Goal: Complete application form: Complete application form

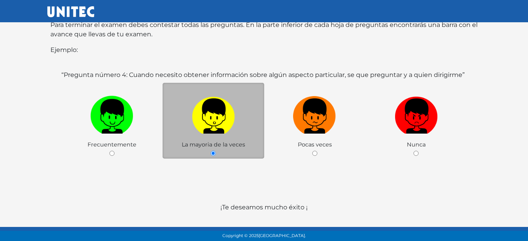
scroll to position [156, 0]
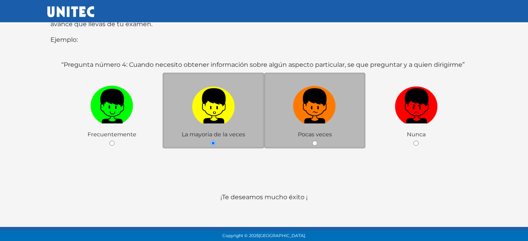
drag, startPoint x: 317, startPoint y: 136, endPoint x: 312, endPoint y: 132, distance: 6.1
click at [317, 135] on div "Pocas veces" at bounding box center [315, 111] width 102 height 76
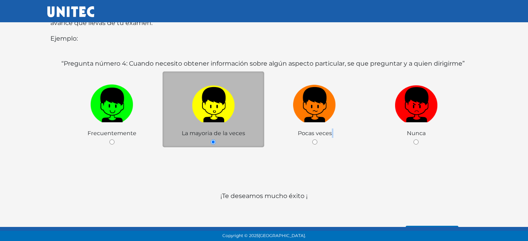
scroll to position [165, 0]
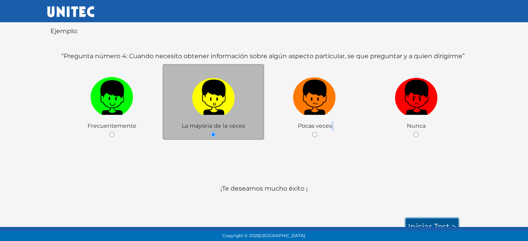
click at [425, 218] on link "Iniciar test >" at bounding box center [431, 226] width 53 height 16
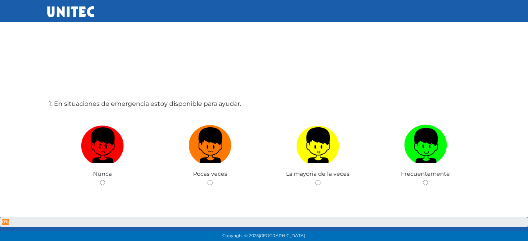
scroll to position [0, 0]
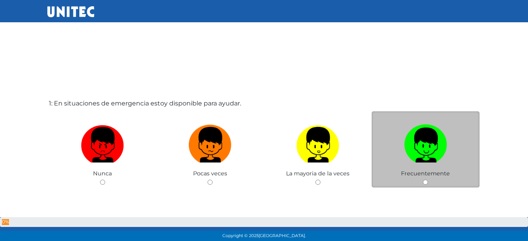
click at [427, 181] on input "radio" at bounding box center [425, 182] width 5 height 5
radio input "true"
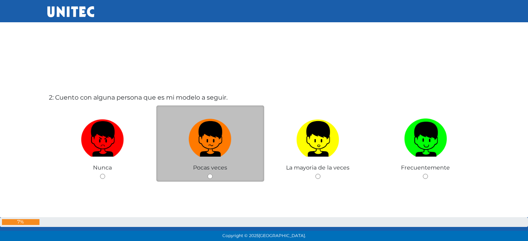
scroll to position [258, 0]
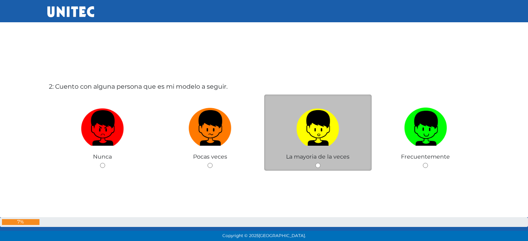
click at [317, 159] on span "La mayoria de la veces" at bounding box center [317, 156] width 63 height 7
click at [318, 161] on div "La mayoria de la veces" at bounding box center [318, 133] width 108 height 76
click at [314, 159] on span "La mayoria de la veces" at bounding box center [317, 156] width 63 height 7
click at [318, 132] on img at bounding box center [317, 125] width 43 height 41
click at [318, 163] on input "radio" at bounding box center [317, 165] width 5 height 5
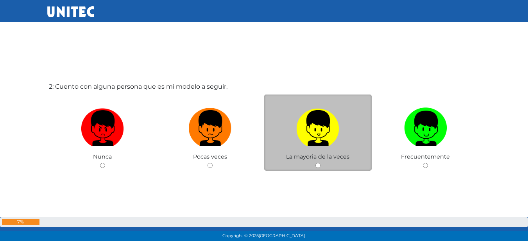
radio input "true"
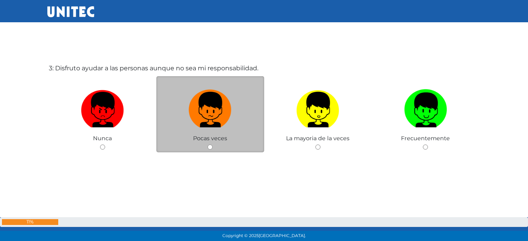
scroll to position [521, 0]
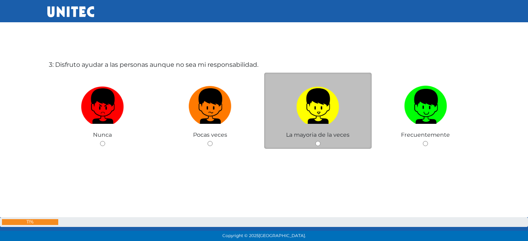
click at [314, 115] on img at bounding box center [317, 103] width 43 height 41
click at [315, 141] on input "radio" at bounding box center [317, 143] width 5 height 5
radio input "true"
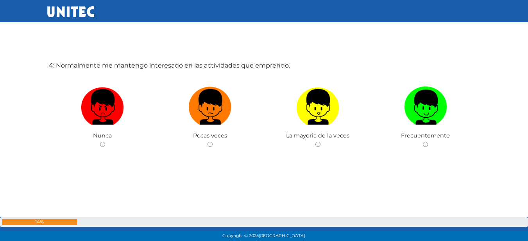
scroll to position [762, 0]
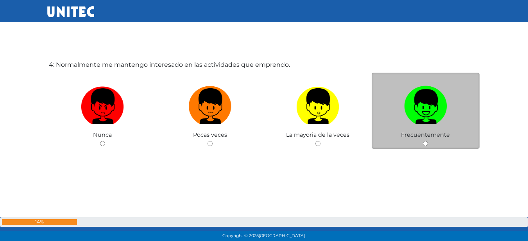
click at [421, 115] on img at bounding box center [425, 103] width 43 height 41
click at [423, 141] on input "radio" at bounding box center [425, 143] width 5 height 5
radio input "true"
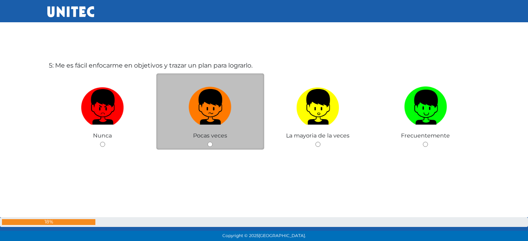
scroll to position [1003, 0]
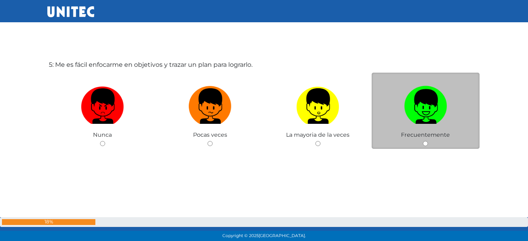
click at [423, 101] on img at bounding box center [425, 103] width 43 height 41
click at [423, 141] on input "radio" at bounding box center [425, 143] width 5 height 5
radio input "true"
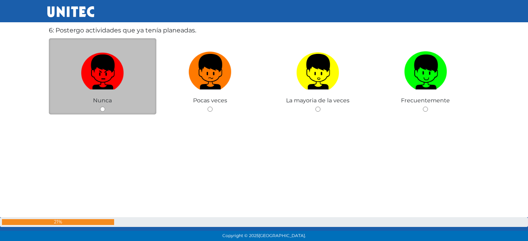
scroll to position [1239, 0]
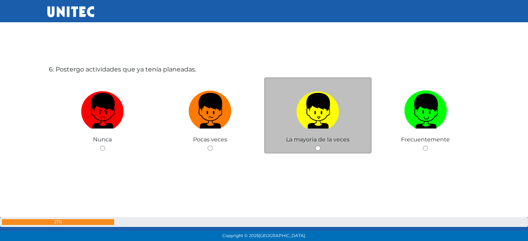
click at [322, 114] on img at bounding box center [317, 107] width 43 height 41
click at [320, 146] on input "radio" at bounding box center [317, 148] width 5 height 5
radio input "true"
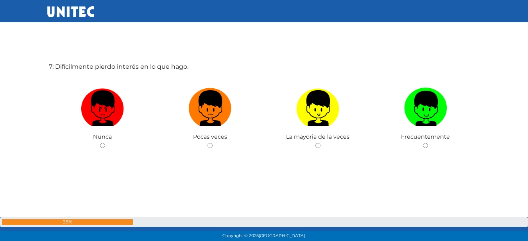
scroll to position [1485, 0]
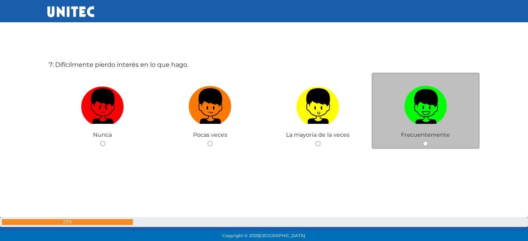
click at [440, 105] on img at bounding box center [425, 103] width 43 height 41
click at [428, 141] on input "radio" at bounding box center [425, 143] width 5 height 5
radio input "true"
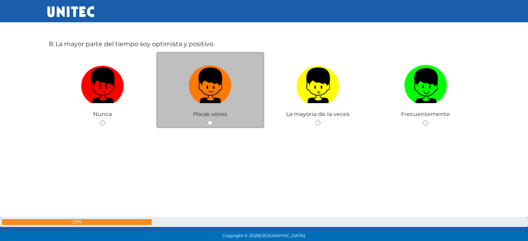
scroll to position [1765, 0]
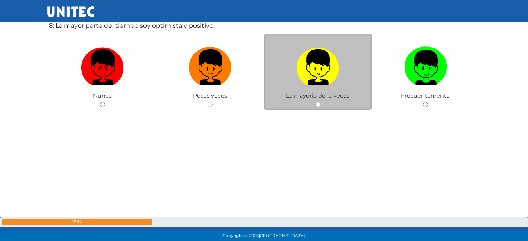
click at [303, 70] on img at bounding box center [317, 64] width 43 height 41
click at [315, 102] on input "radio" at bounding box center [317, 104] width 5 height 5
radio input "true"
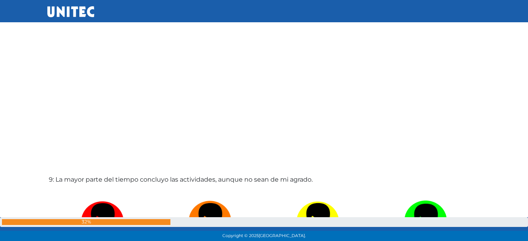
scroll to position [1926, 0]
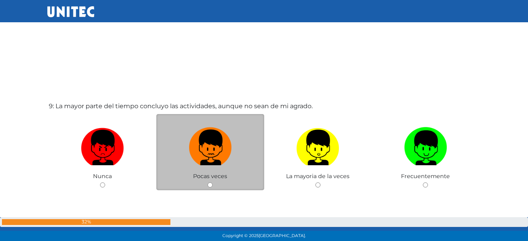
click at [220, 150] on img at bounding box center [210, 144] width 43 height 41
click at [212, 182] on input "radio" at bounding box center [209, 184] width 5 height 5
radio input "true"
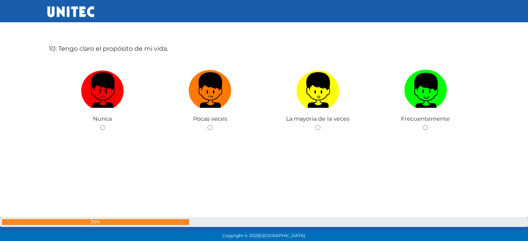
scroll to position [2185, 0]
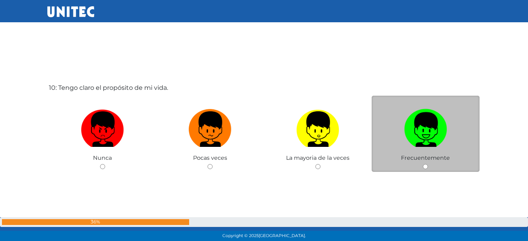
click at [405, 143] on img at bounding box center [425, 126] width 43 height 41
click at [423, 164] on input "radio" at bounding box center [425, 166] width 5 height 5
radio input "true"
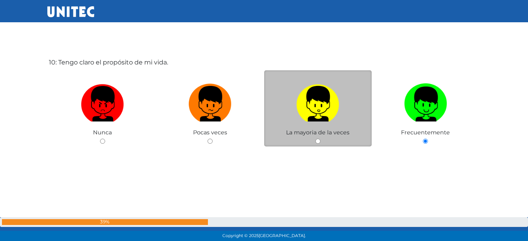
scroll to position [2224, 0]
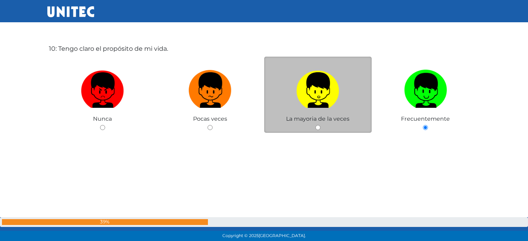
click at [296, 120] on span "La mayoria de la veces" at bounding box center [317, 118] width 63 height 7
click at [324, 99] on img at bounding box center [317, 87] width 43 height 41
click at [320, 125] on input "radio" at bounding box center [317, 127] width 5 height 5
radio input "true"
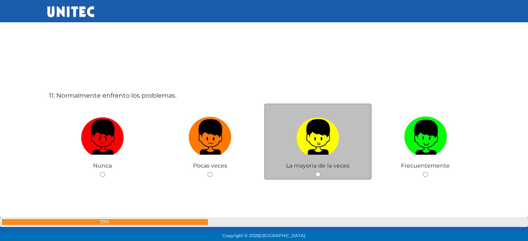
scroll to position [2460, 0]
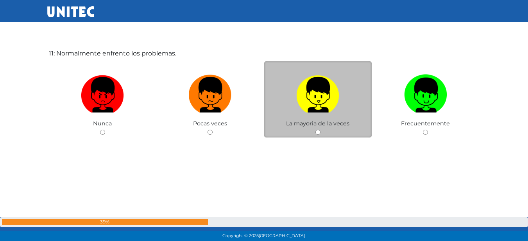
click at [337, 92] on img at bounding box center [317, 91] width 43 height 41
click at [320, 130] on input "radio" at bounding box center [317, 132] width 5 height 5
radio input "true"
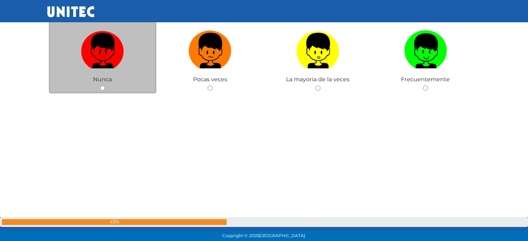
scroll to position [2676, 0]
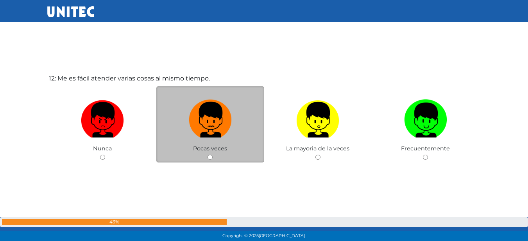
click at [219, 125] on img at bounding box center [210, 116] width 43 height 41
click at [212, 155] on input "radio" at bounding box center [209, 157] width 5 height 5
radio input "true"
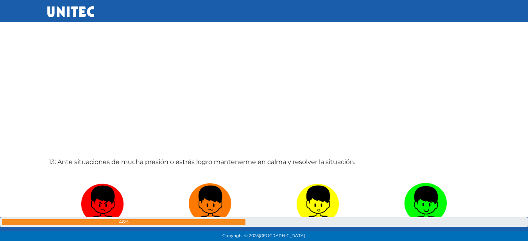
scroll to position [2912, 0]
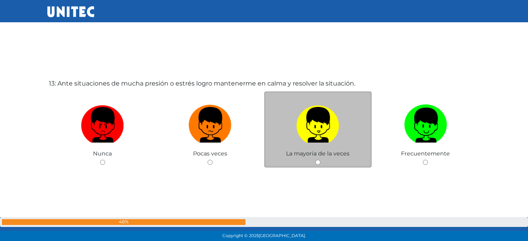
click at [302, 108] on img at bounding box center [317, 122] width 43 height 41
click at [315, 160] on input "radio" at bounding box center [317, 162] width 5 height 5
radio input "true"
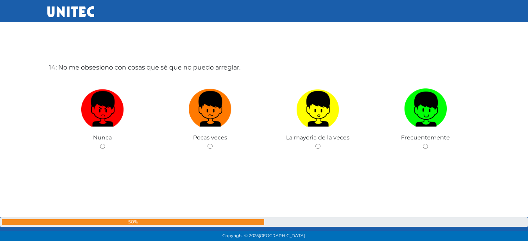
scroll to position [3197, 0]
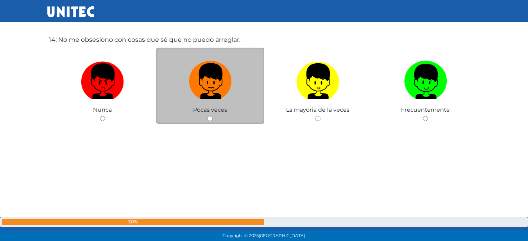
click at [200, 91] on img at bounding box center [210, 78] width 43 height 41
click at [207, 116] on input "radio" at bounding box center [209, 118] width 5 height 5
radio input "true"
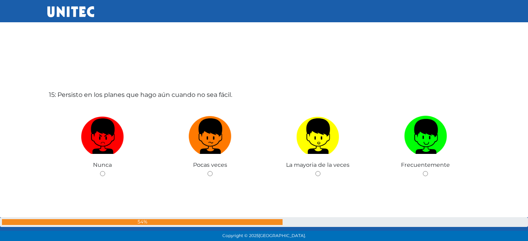
scroll to position [3395, 0]
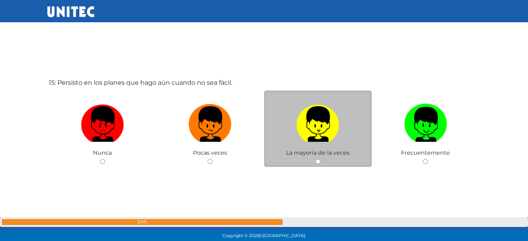
click at [311, 126] on img at bounding box center [317, 121] width 43 height 41
click at [315, 159] on input "radio" at bounding box center [317, 161] width 5 height 5
radio input "true"
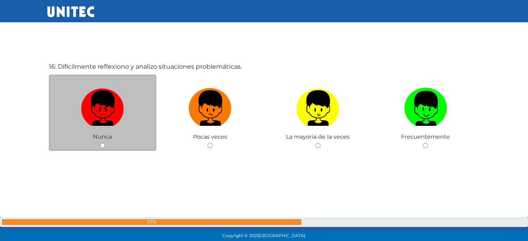
scroll to position [3654, 0]
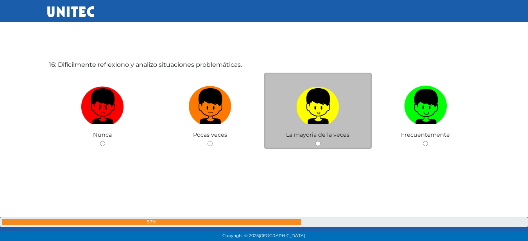
click at [340, 87] on label at bounding box center [318, 106] width 108 height 48
click at [320, 141] on input "radio" at bounding box center [317, 143] width 5 height 5
radio input "true"
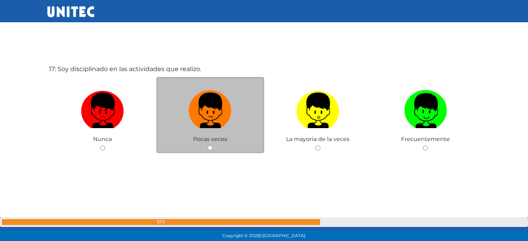
scroll to position [3891, 0]
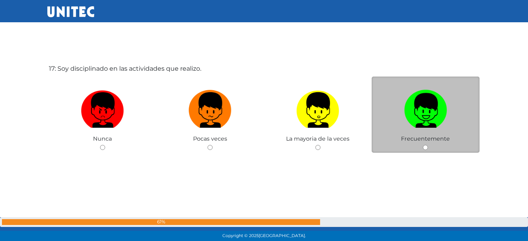
click at [407, 110] on img at bounding box center [425, 107] width 43 height 41
click at [423, 145] on input "radio" at bounding box center [425, 147] width 5 height 5
radio input "true"
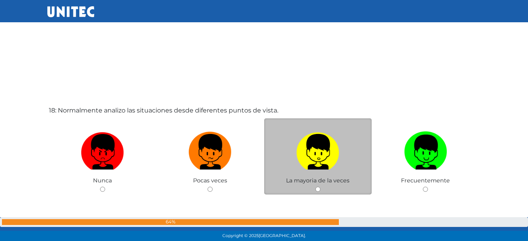
scroll to position [4127, 0]
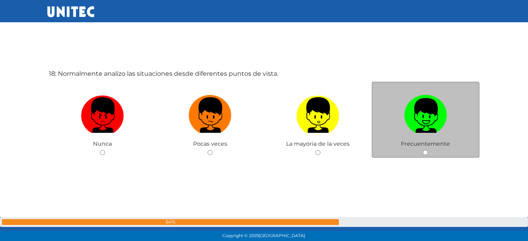
click at [432, 124] on img at bounding box center [425, 112] width 43 height 41
click at [428, 150] on input "radio" at bounding box center [425, 152] width 5 height 5
radio input "true"
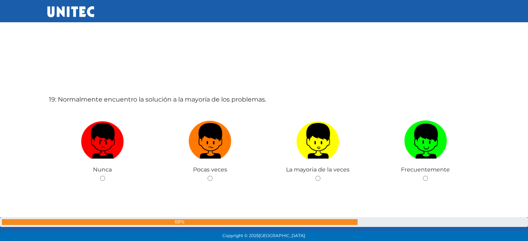
scroll to position [4361, 0]
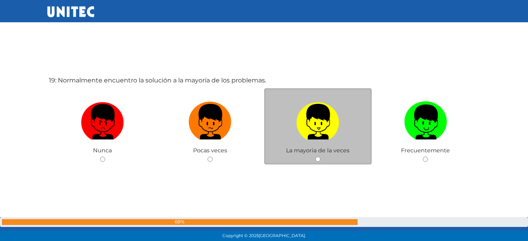
click at [298, 130] on img at bounding box center [317, 118] width 43 height 41
click at [315, 157] on input "radio" at bounding box center [317, 159] width 5 height 5
radio input "true"
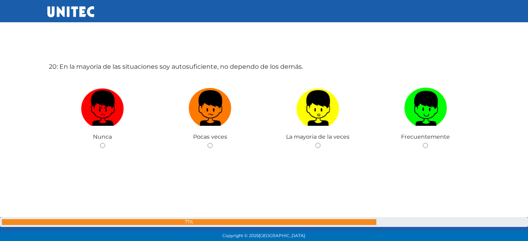
scroll to position [4618, 0]
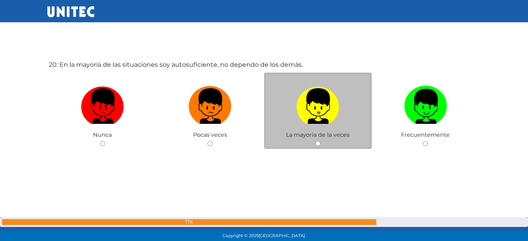
click at [298, 101] on img at bounding box center [317, 103] width 43 height 41
click at [315, 141] on input "radio" at bounding box center [317, 143] width 5 height 5
radio input "true"
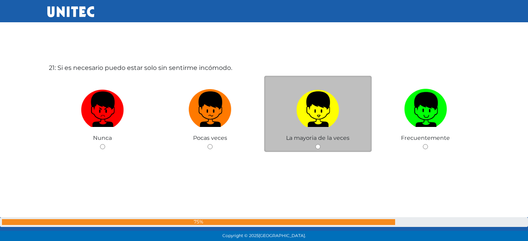
scroll to position [4859, 0]
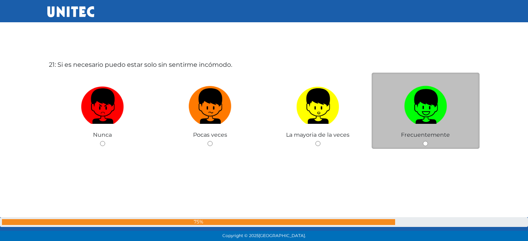
click at [430, 91] on img at bounding box center [425, 103] width 43 height 41
click at [428, 141] on input "radio" at bounding box center [425, 143] width 5 height 5
radio input "true"
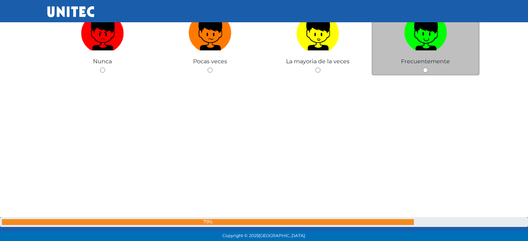
scroll to position [5134, 0]
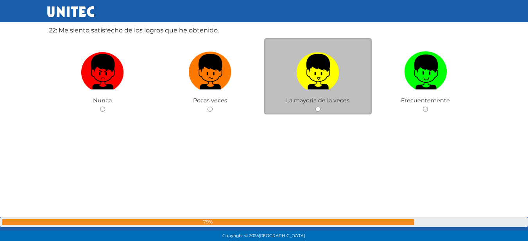
click at [309, 61] on img at bounding box center [317, 68] width 43 height 41
click at [315, 107] on input "radio" at bounding box center [317, 109] width 5 height 5
radio input "true"
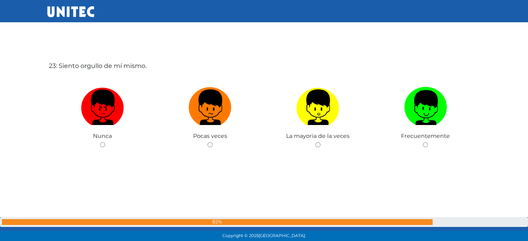
scroll to position [5341, 0]
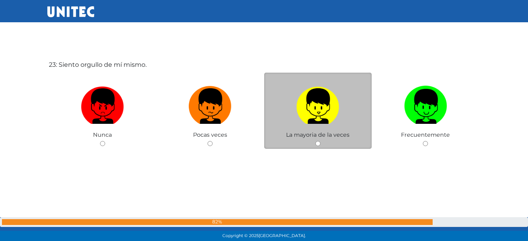
click at [330, 107] on img at bounding box center [317, 103] width 43 height 41
click at [320, 141] on input "radio" at bounding box center [317, 143] width 5 height 5
radio input "true"
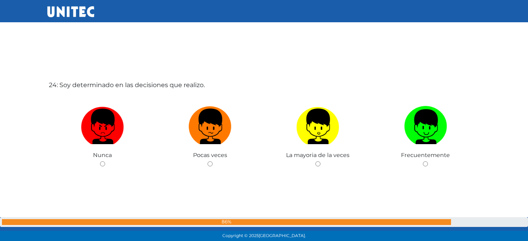
scroll to position [5575, 0]
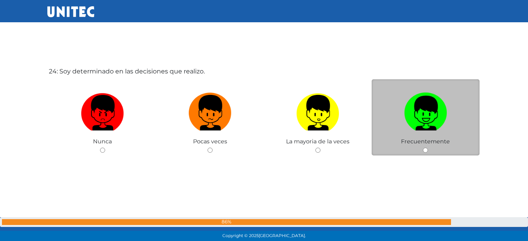
click at [432, 98] on img at bounding box center [425, 109] width 43 height 41
click at [428, 148] on input "radio" at bounding box center [425, 150] width 5 height 5
radio input "true"
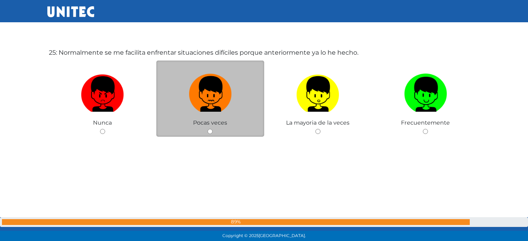
scroll to position [5849, 0]
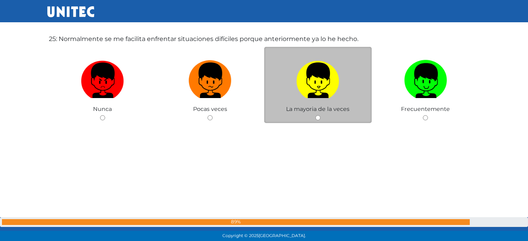
click at [318, 84] on img at bounding box center [317, 77] width 43 height 41
click at [318, 115] on input "radio" at bounding box center [317, 117] width 5 height 5
radio input "true"
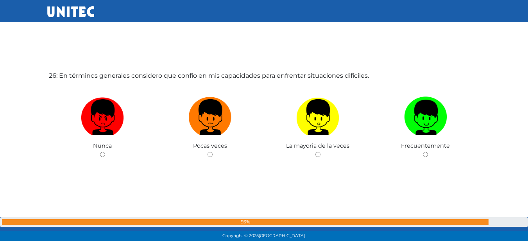
scroll to position [6064, 0]
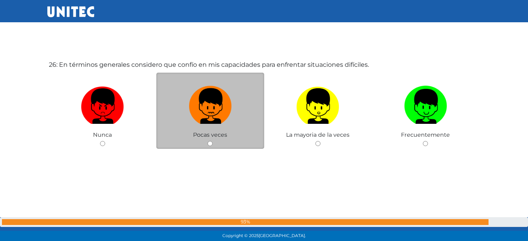
click at [220, 96] on img at bounding box center [210, 103] width 43 height 41
click at [212, 141] on input "radio" at bounding box center [209, 143] width 5 height 5
radio input "true"
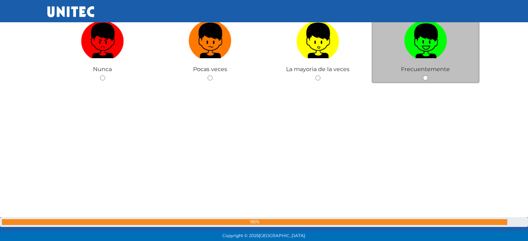
scroll to position [6372, 0]
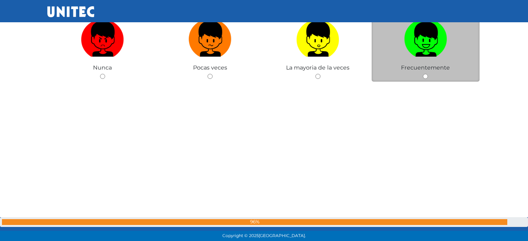
click at [413, 52] on img at bounding box center [425, 36] width 43 height 41
click at [423, 74] on input "radio" at bounding box center [425, 76] width 5 height 5
radio input "true"
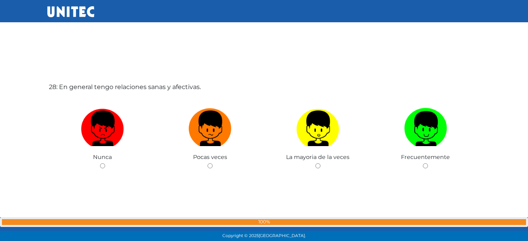
scroll to position [6566, 0]
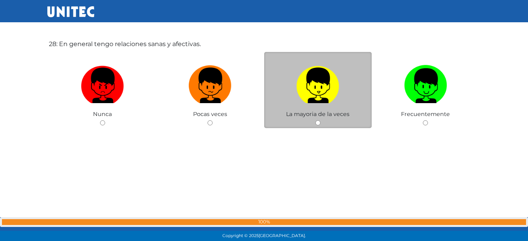
click at [331, 85] on img at bounding box center [317, 82] width 43 height 41
click at [320, 120] on input "radio" at bounding box center [317, 122] width 5 height 5
radio input "true"
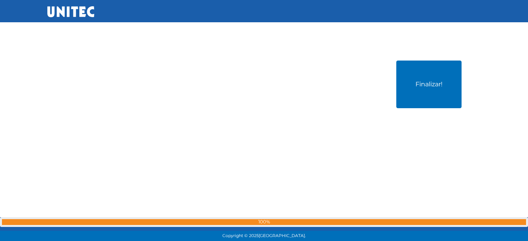
scroll to position [6787, 0]
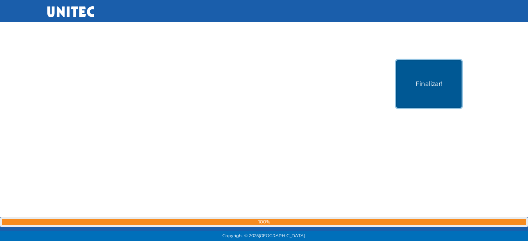
click at [436, 88] on button "Finalizar!" at bounding box center [428, 84] width 65 height 48
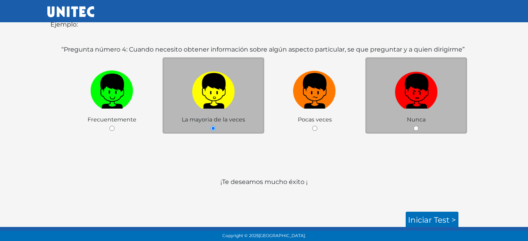
scroll to position [130, 0]
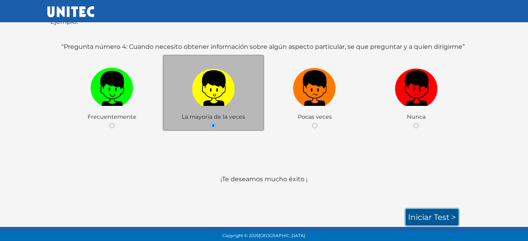
click at [448, 216] on link "Iniciar test >" at bounding box center [431, 217] width 53 height 16
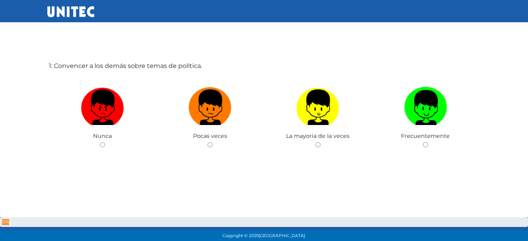
scroll to position [39, 0]
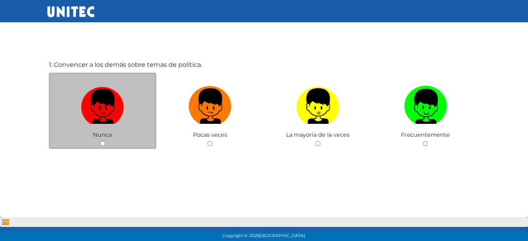
click at [121, 109] on img at bounding box center [102, 103] width 43 height 41
click at [105, 141] on input "radio" at bounding box center [102, 143] width 5 height 5
radio input "true"
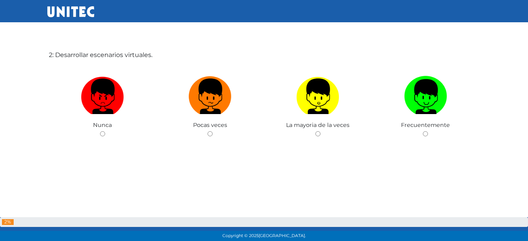
scroll to position [293, 0]
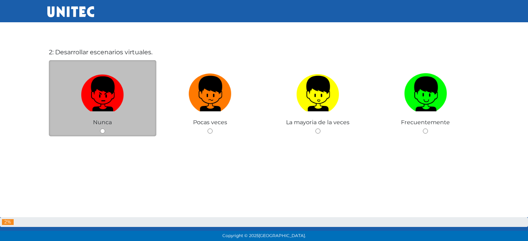
click at [123, 85] on img at bounding box center [102, 90] width 43 height 41
click at [105, 129] on input "radio" at bounding box center [102, 131] width 5 height 5
radio input "true"
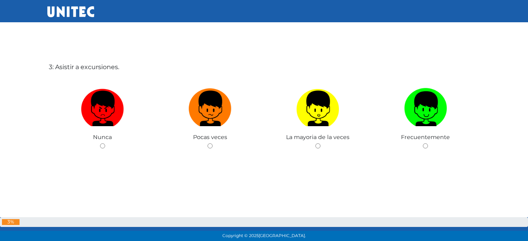
scroll to position [521, 0]
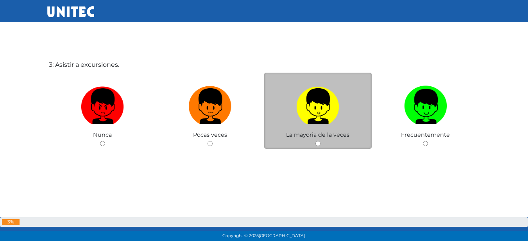
click at [342, 125] on label at bounding box center [318, 106] width 108 height 48
click at [320, 141] on input "radio" at bounding box center [317, 143] width 5 height 5
radio input "true"
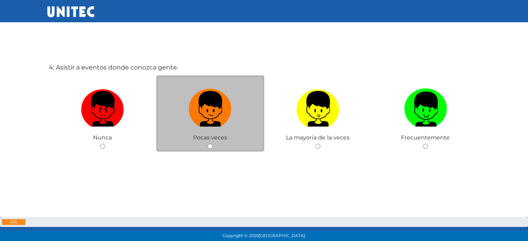
scroll to position [762, 0]
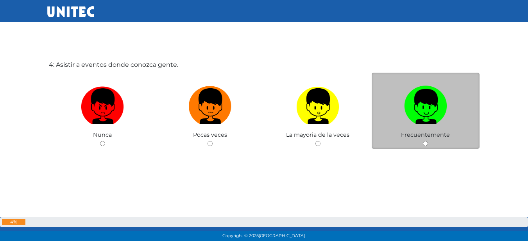
click at [397, 118] on label at bounding box center [425, 106] width 108 height 48
click at [423, 141] on input "radio" at bounding box center [425, 143] width 5 height 5
radio input "true"
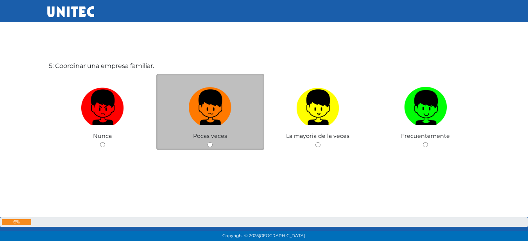
scroll to position [1003, 0]
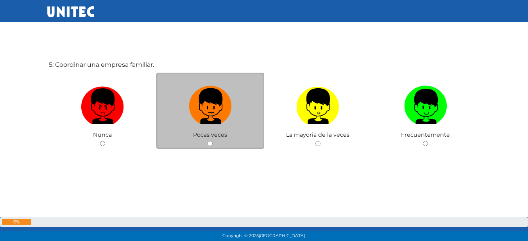
click at [210, 105] on img at bounding box center [210, 103] width 43 height 41
click at [210, 141] on input "radio" at bounding box center [209, 143] width 5 height 5
radio input "true"
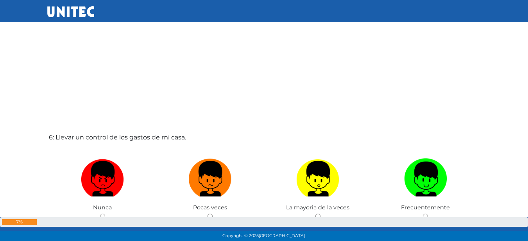
scroll to position [1197, 0]
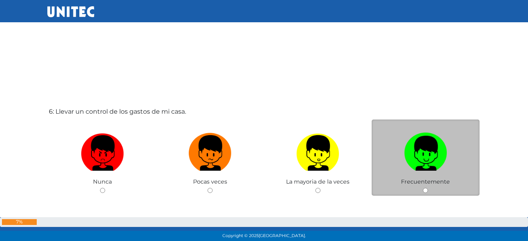
click at [392, 180] on div "Frecuentemente" at bounding box center [425, 158] width 108 height 76
click at [427, 168] on img at bounding box center [425, 150] width 43 height 41
click at [427, 188] on input "radio" at bounding box center [425, 190] width 5 height 5
radio input "true"
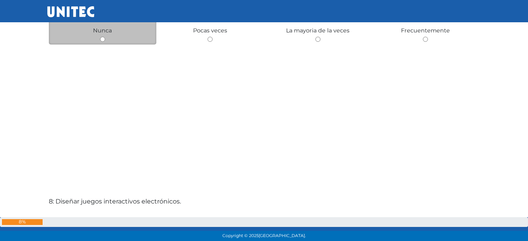
scroll to position [1524, 0]
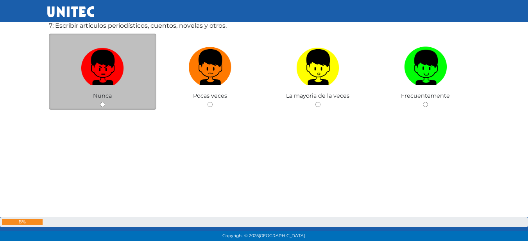
click at [103, 71] on img at bounding box center [102, 64] width 43 height 41
click at [103, 102] on input "radio" at bounding box center [102, 104] width 5 height 5
radio input "true"
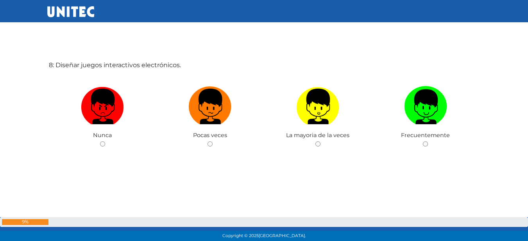
scroll to position [1726, 0]
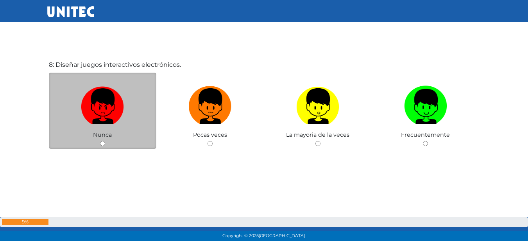
click at [125, 95] on label at bounding box center [103, 106] width 108 height 48
click at [105, 141] on input "radio" at bounding box center [102, 143] width 5 height 5
radio input "true"
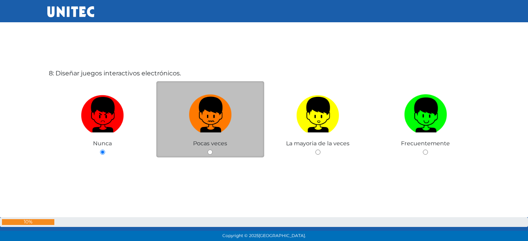
click at [221, 103] on img at bounding box center [210, 111] width 43 height 41
click at [212, 150] on input "radio" at bounding box center [209, 152] width 5 height 5
radio input "true"
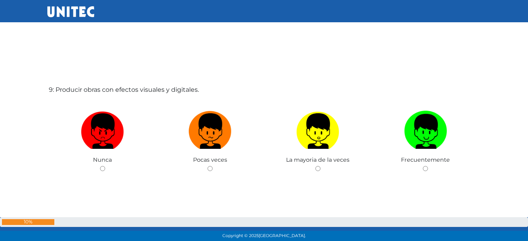
scroll to position [1967, 0]
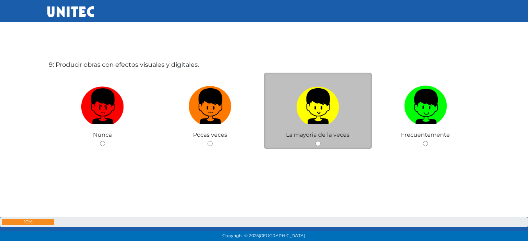
click at [331, 112] on img at bounding box center [317, 103] width 43 height 41
click at [320, 141] on input "radio" at bounding box center [317, 143] width 5 height 5
radio input "true"
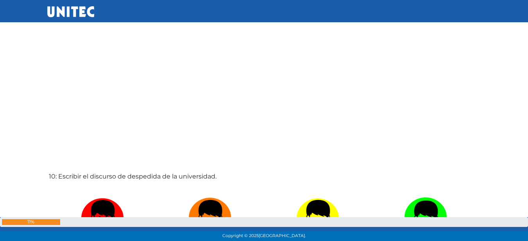
scroll to position [2122, 0]
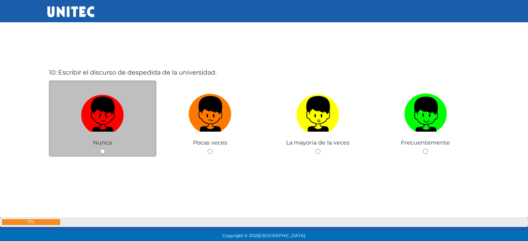
click at [96, 127] on img at bounding box center [102, 111] width 43 height 41
click at [100, 149] on input "radio" at bounding box center [102, 151] width 5 height 5
radio input "true"
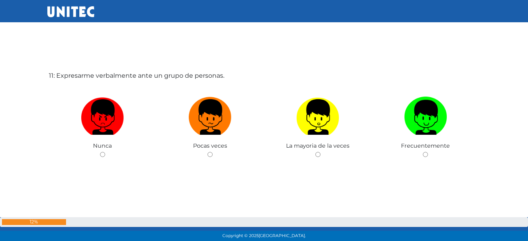
scroll to position [2455, 0]
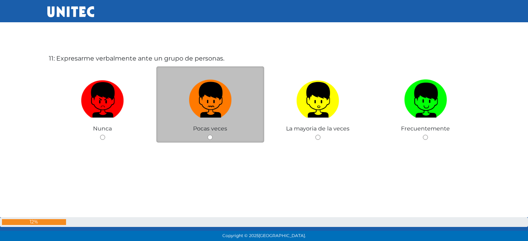
click at [199, 95] on img at bounding box center [210, 97] width 43 height 41
click at [207, 135] on input "radio" at bounding box center [209, 137] width 5 height 5
radio input "true"
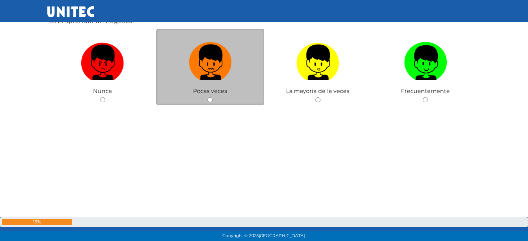
scroll to position [2720, 0]
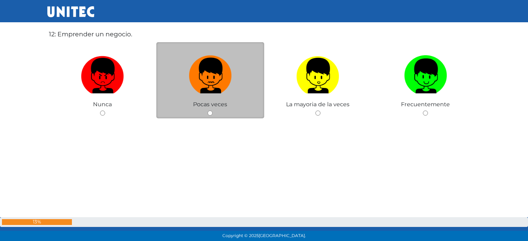
drag, startPoint x: 218, startPoint y: 87, endPoint x: 213, endPoint y: 84, distance: 5.8
click at [217, 87] on img at bounding box center [210, 72] width 43 height 41
click at [212, 111] on input "radio" at bounding box center [209, 113] width 5 height 5
radio input "true"
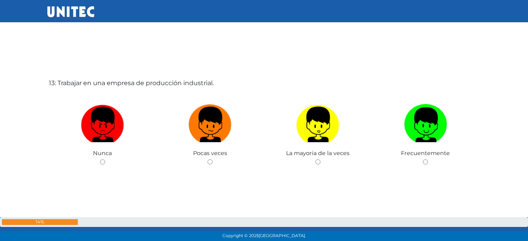
scroll to position [2916, 0]
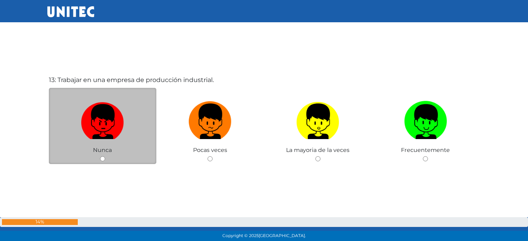
click at [123, 117] on img at bounding box center [102, 118] width 43 height 41
click at [105, 156] on input "radio" at bounding box center [102, 158] width 5 height 5
radio input "true"
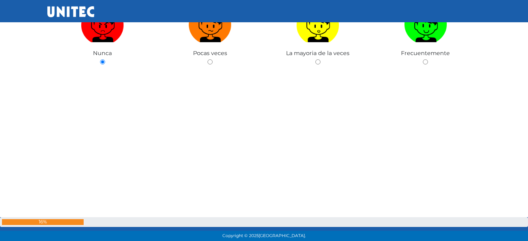
scroll to position [2895, 0]
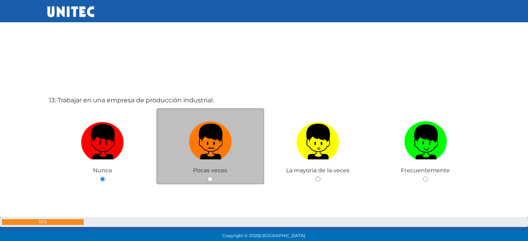
click at [209, 136] on img at bounding box center [210, 138] width 43 height 41
click at [209, 177] on input "radio" at bounding box center [209, 179] width 5 height 5
radio input "true"
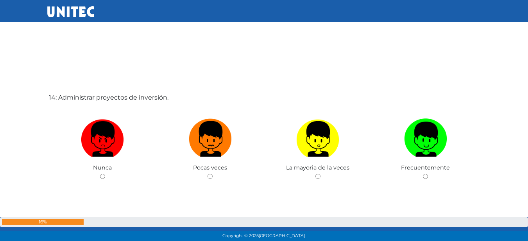
scroll to position [3172, 0]
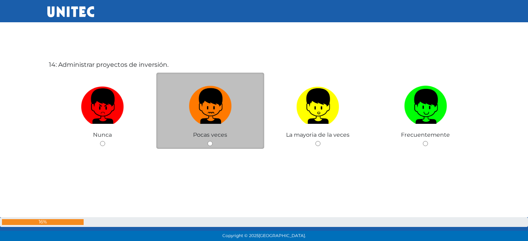
click at [205, 110] on img at bounding box center [210, 103] width 43 height 41
click at [207, 141] on input "radio" at bounding box center [209, 143] width 5 height 5
radio input "true"
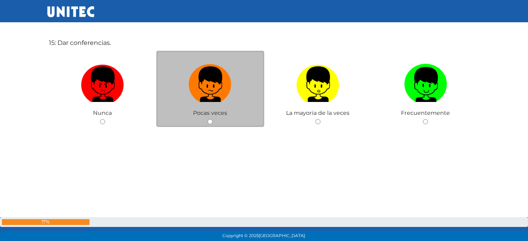
scroll to position [3444, 0]
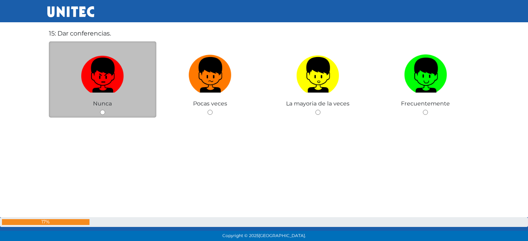
click at [114, 89] on img at bounding box center [102, 72] width 43 height 41
click at [105, 110] on input "radio" at bounding box center [102, 112] width 5 height 5
radio input "true"
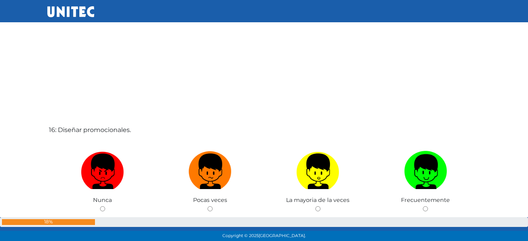
scroll to position [3619, 0]
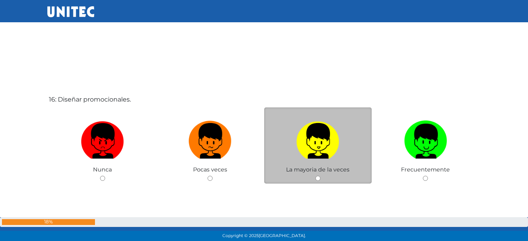
click at [327, 136] on img at bounding box center [317, 138] width 43 height 41
click at [320, 176] on input "radio" at bounding box center [317, 178] width 5 height 5
radio input "true"
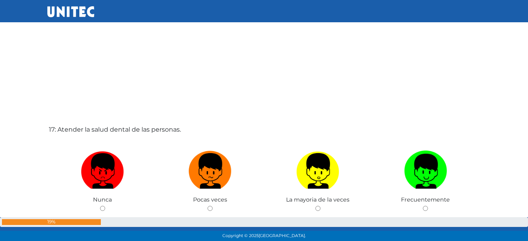
scroll to position [3843, 0]
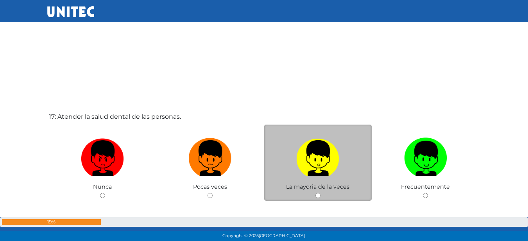
click at [362, 147] on label at bounding box center [318, 158] width 108 height 48
click at [320, 193] on input "radio" at bounding box center [317, 195] width 5 height 5
radio input "true"
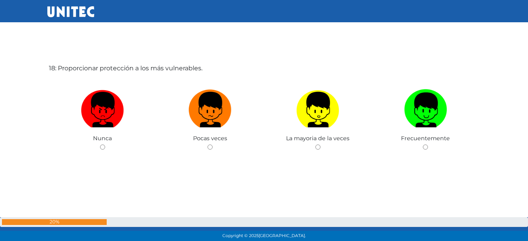
scroll to position [4136, 0]
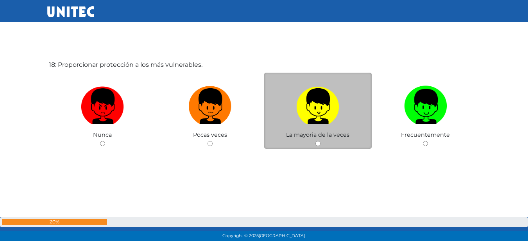
click at [333, 90] on img at bounding box center [317, 103] width 43 height 41
click at [320, 141] on input "radio" at bounding box center [317, 143] width 5 height 5
radio input "true"
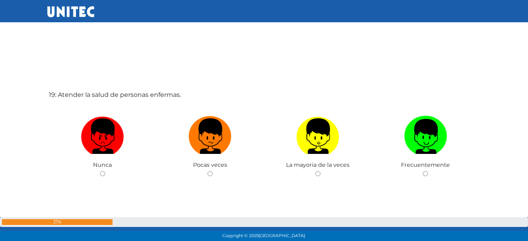
scroll to position [4377, 0]
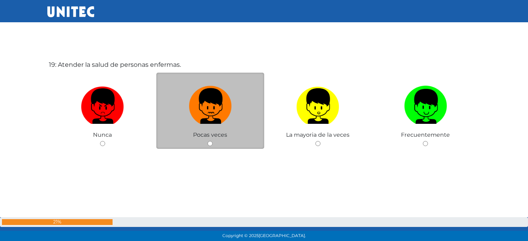
click at [220, 112] on img at bounding box center [210, 103] width 43 height 41
click at [212, 141] on input "radio" at bounding box center [209, 143] width 5 height 5
radio input "true"
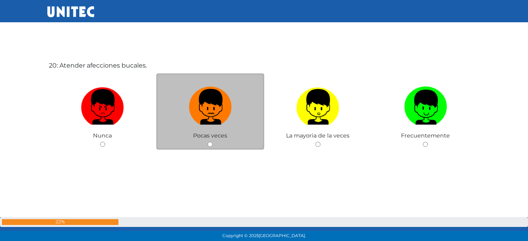
scroll to position [4618, 0]
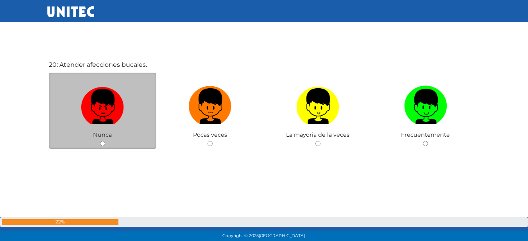
click at [104, 86] on img at bounding box center [102, 103] width 43 height 41
click at [104, 141] on input "radio" at bounding box center [102, 143] width 5 height 5
radio input "true"
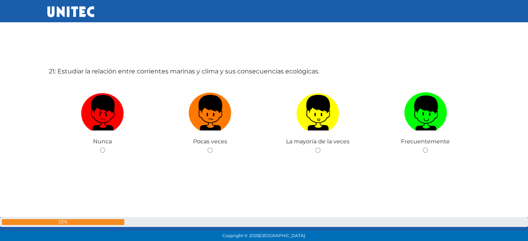
scroll to position [4854, 0]
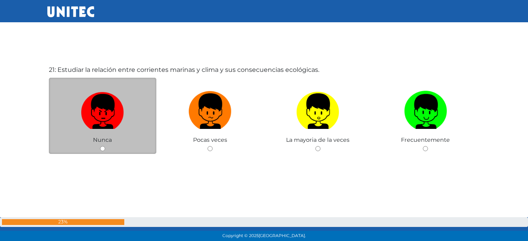
click at [121, 109] on img at bounding box center [102, 108] width 43 height 41
click at [105, 146] on input "radio" at bounding box center [102, 148] width 5 height 5
radio input "true"
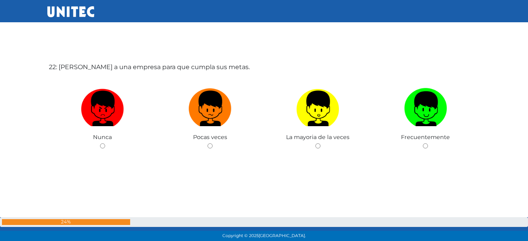
scroll to position [5100, 0]
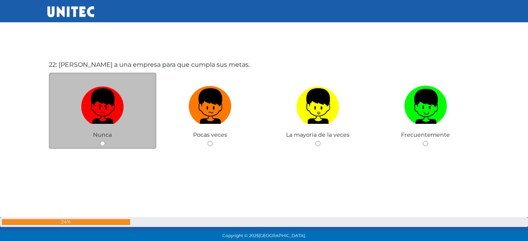
click at [130, 87] on label at bounding box center [103, 106] width 108 height 48
click at [105, 141] on input "radio" at bounding box center [102, 143] width 5 height 5
radio input "true"
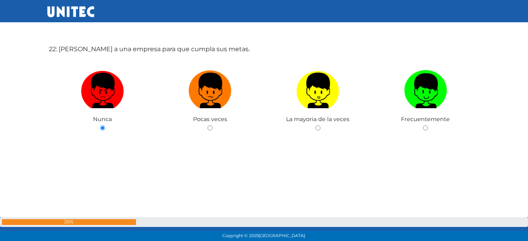
scroll to position [5102, 0]
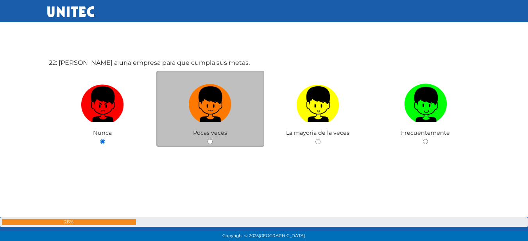
click at [220, 126] on label at bounding box center [210, 104] width 108 height 48
click at [212, 139] on input "radio" at bounding box center [209, 141] width 5 height 5
radio input "true"
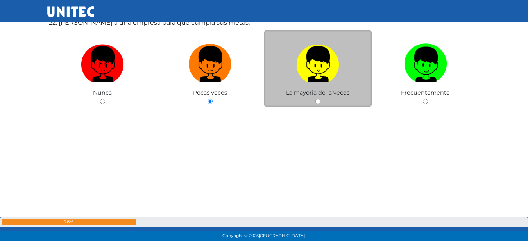
click at [306, 80] on img at bounding box center [317, 61] width 43 height 41
click at [315, 99] on input "radio" at bounding box center [317, 101] width 5 height 5
radio input "true"
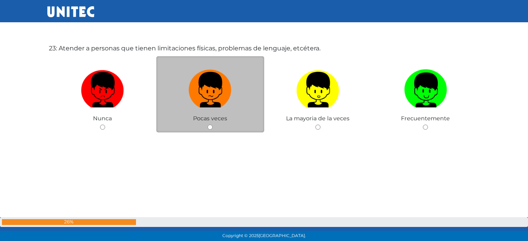
scroll to position [5370, 0]
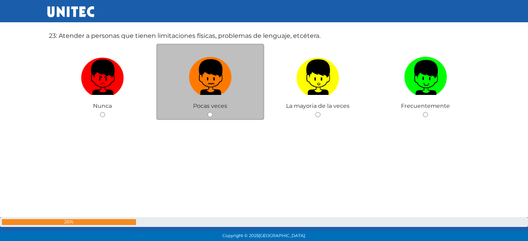
click at [195, 69] on img at bounding box center [210, 74] width 43 height 41
click at [207, 112] on input "radio" at bounding box center [209, 114] width 5 height 5
radio input "true"
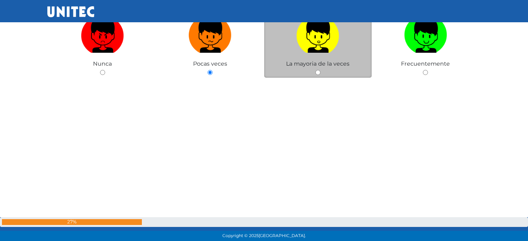
click at [311, 56] on label at bounding box center [318, 35] width 108 height 48
click at [315, 70] on input "radio" at bounding box center [317, 72] width 5 height 5
radio input "true"
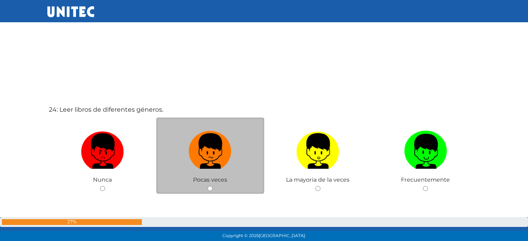
scroll to position [5576, 0]
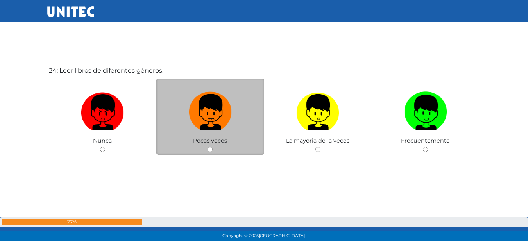
click at [221, 124] on img at bounding box center [210, 109] width 43 height 41
click at [212, 147] on input "radio" at bounding box center [209, 149] width 5 height 5
radio input "true"
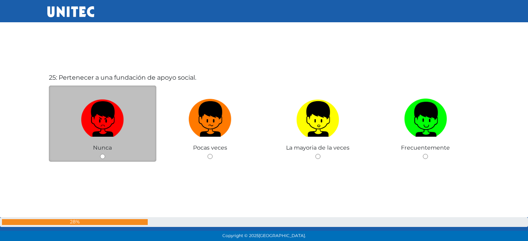
scroll to position [5810, 0]
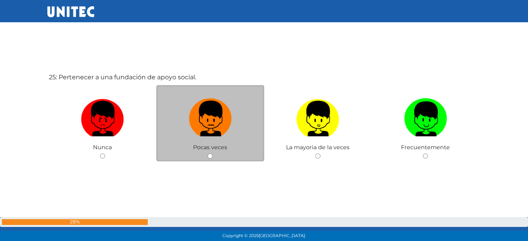
click at [225, 119] on img at bounding box center [210, 115] width 43 height 41
click at [212, 153] on input "radio" at bounding box center [209, 155] width 5 height 5
radio input "true"
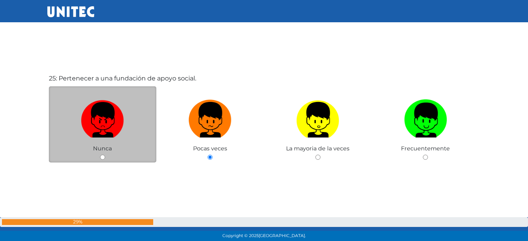
click at [117, 124] on img at bounding box center [102, 116] width 43 height 41
click at [105, 155] on input "radio" at bounding box center [102, 157] width 5 height 5
radio input "true"
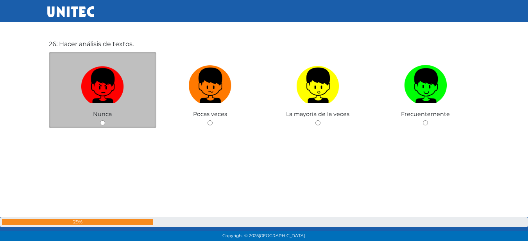
scroll to position [6064, 0]
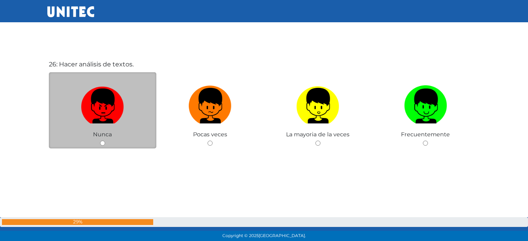
click at [120, 89] on img at bounding box center [102, 102] width 43 height 41
click at [105, 141] on input "radio" at bounding box center [102, 143] width 5 height 5
radio input "true"
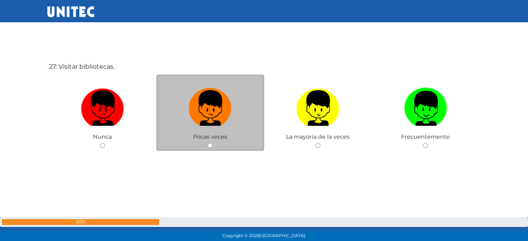
scroll to position [6305, 0]
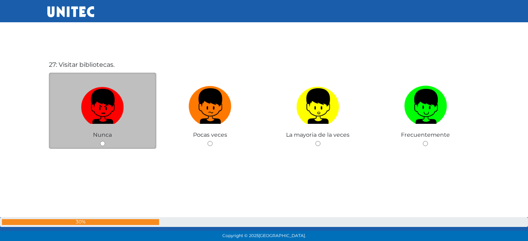
click at [98, 107] on img at bounding box center [102, 103] width 43 height 41
click at [100, 141] on input "radio" at bounding box center [102, 143] width 5 height 5
radio input "true"
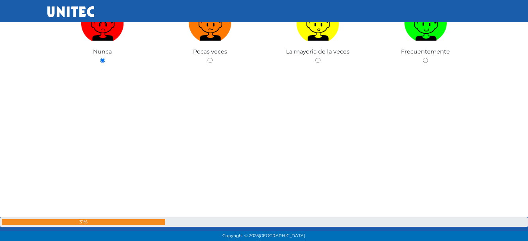
scroll to position [6538, 0]
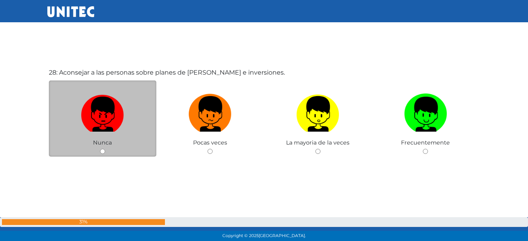
click at [112, 93] on img at bounding box center [102, 111] width 43 height 41
click at [105, 149] on input "radio" at bounding box center [102, 151] width 5 height 5
radio input "true"
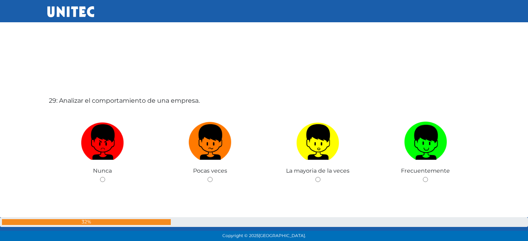
scroll to position [6763, 0]
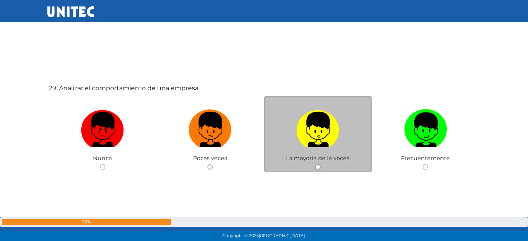
click at [283, 122] on label at bounding box center [318, 130] width 108 height 48
click at [315, 164] on input "radio" at bounding box center [317, 166] width 5 height 5
radio input "true"
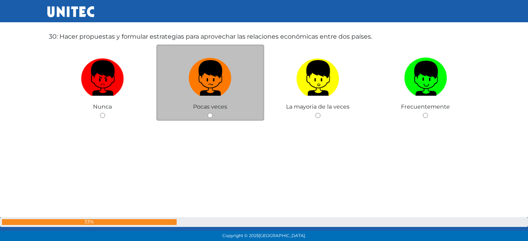
scroll to position [7037, 0]
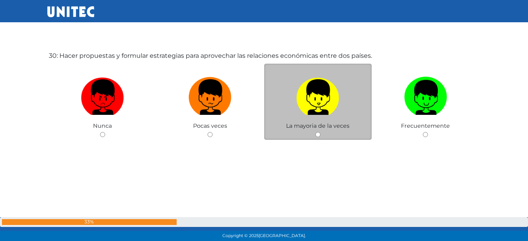
click at [305, 111] on img at bounding box center [317, 94] width 43 height 41
click at [315, 132] on input "radio" at bounding box center [317, 134] width 5 height 5
radio input "true"
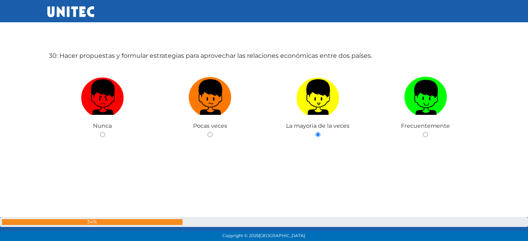
scroll to position [7072, 0]
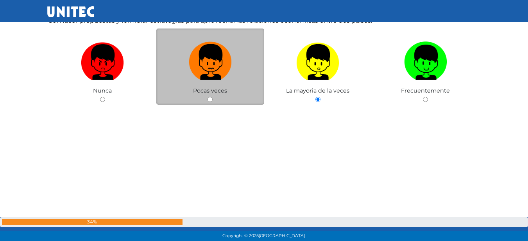
click at [211, 64] on img at bounding box center [210, 59] width 43 height 41
click at [211, 97] on input "radio" at bounding box center [209, 99] width 5 height 5
radio input "true"
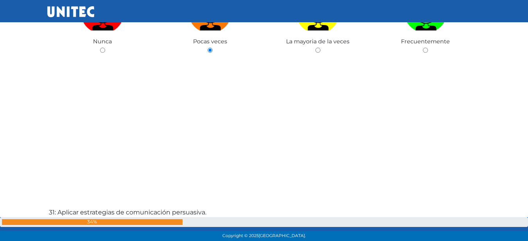
scroll to position [7189, 0]
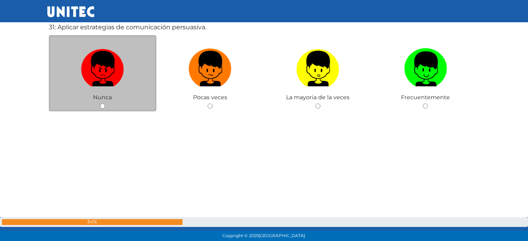
click at [89, 104] on div "Nunca" at bounding box center [103, 73] width 108 height 76
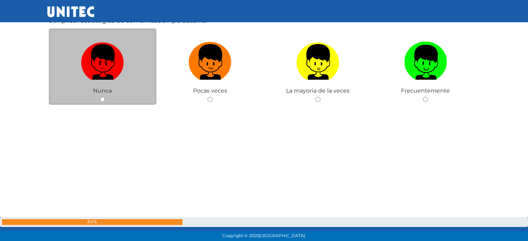
scroll to position [7306, 0]
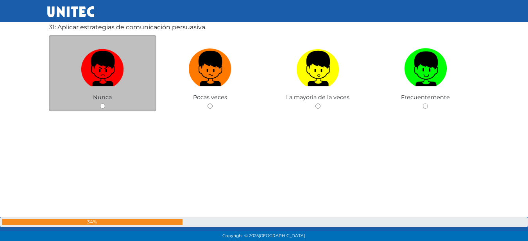
click at [102, 77] on img at bounding box center [102, 65] width 43 height 41
click at [102, 104] on input "radio" at bounding box center [102, 106] width 5 height 5
radio input "true"
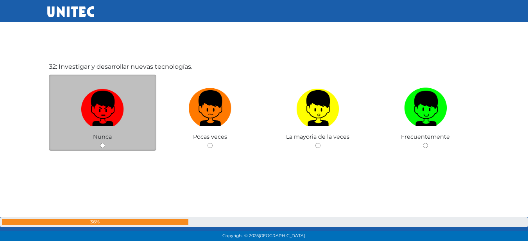
scroll to position [7510, 0]
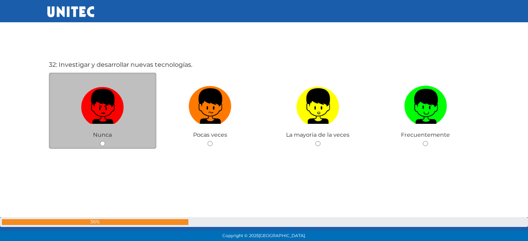
click at [82, 102] on img at bounding box center [102, 103] width 43 height 41
click at [100, 141] on input "radio" at bounding box center [102, 143] width 5 height 5
radio input "true"
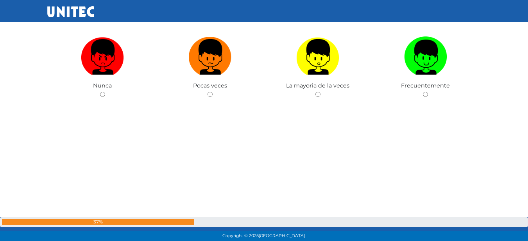
scroll to position [7805, 0]
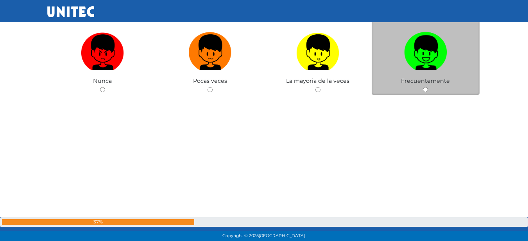
click at [406, 66] on img at bounding box center [425, 49] width 43 height 41
click at [423, 87] on input "radio" at bounding box center [425, 89] width 5 height 5
radio input "true"
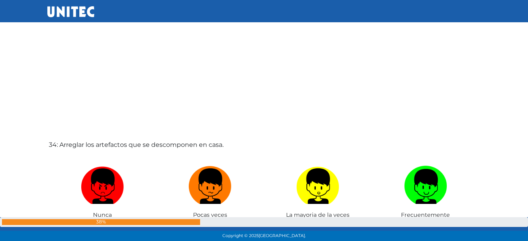
scroll to position [7987, 0]
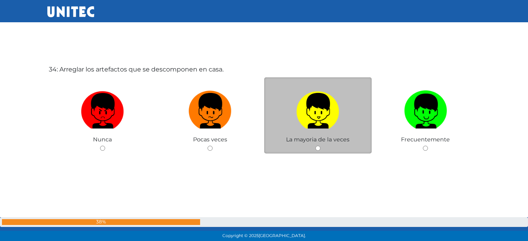
click at [312, 104] on img at bounding box center [317, 107] width 43 height 41
click at [315, 146] on input "radio" at bounding box center [317, 148] width 5 height 5
radio input "true"
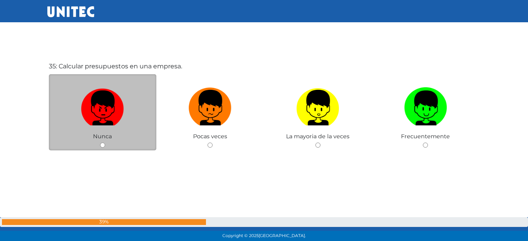
scroll to position [8233, 0]
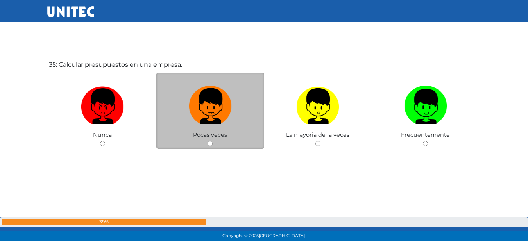
click at [201, 109] on img at bounding box center [210, 103] width 43 height 41
click at [207, 141] on input "radio" at bounding box center [209, 143] width 5 height 5
radio input "true"
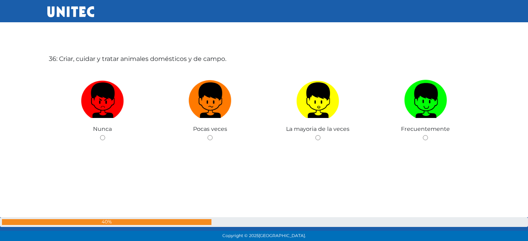
scroll to position [8487, 0]
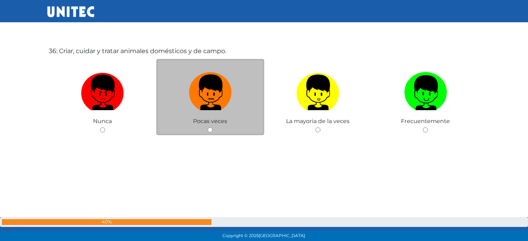
click at [209, 110] on img at bounding box center [210, 89] width 43 height 41
click at [209, 127] on input "radio" at bounding box center [209, 129] width 5 height 5
radio input "true"
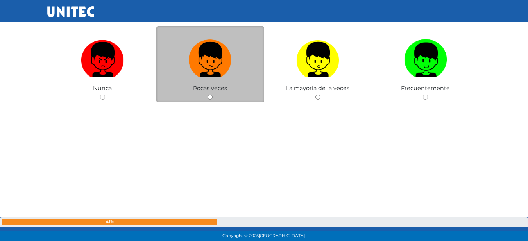
scroll to position [8685, 0]
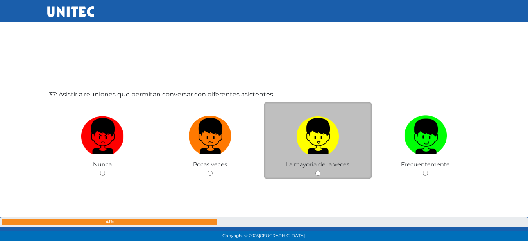
click at [329, 152] on img at bounding box center [317, 132] width 43 height 41
click at [320, 171] on input "radio" at bounding box center [317, 173] width 5 height 5
radio input "true"
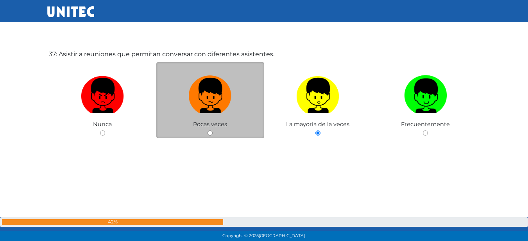
click at [216, 116] on label at bounding box center [210, 96] width 108 height 48
click at [212, 130] on input "radio" at bounding box center [209, 132] width 5 height 5
radio input "true"
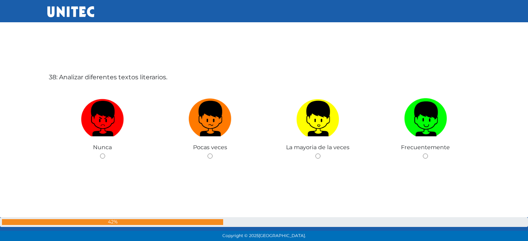
scroll to position [8922, 0]
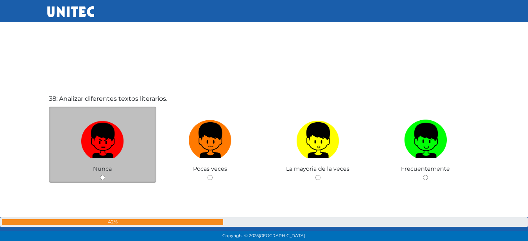
click at [114, 128] on img at bounding box center [102, 137] width 43 height 41
click at [105, 175] on input "radio" at bounding box center [102, 177] width 5 height 5
radio input "true"
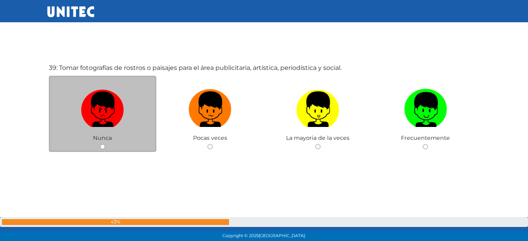
scroll to position [9197, 0]
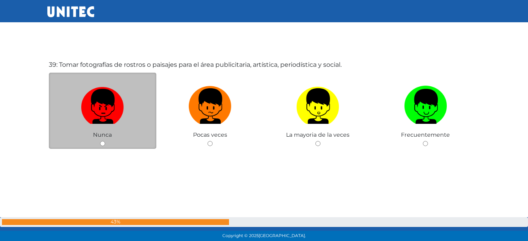
click at [95, 98] on img at bounding box center [102, 103] width 43 height 41
click at [100, 141] on input "radio" at bounding box center [102, 143] width 5 height 5
radio input "true"
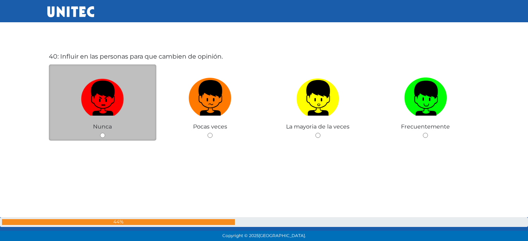
scroll to position [9432, 0]
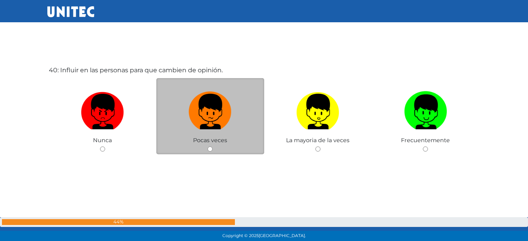
click at [234, 105] on label at bounding box center [210, 112] width 108 height 48
click at [212, 146] on input "radio" at bounding box center [209, 148] width 5 height 5
radio input "true"
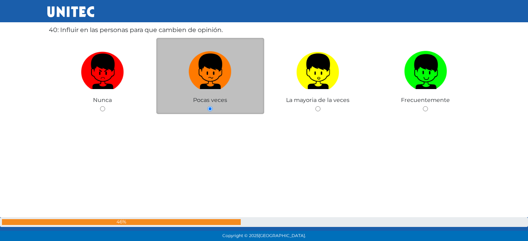
scroll to position [9708, 0]
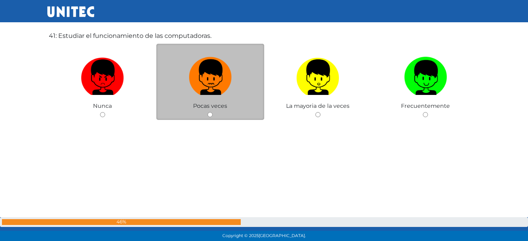
click at [225, 82] on img at bounding box center [210, 74] width 43 height 41
click at [212, 112] on input "radio" at bounding box center [209, 114] width 5 height 5
radio input "true"
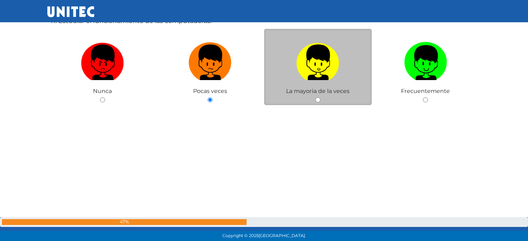
scroll to position [9685, 0]
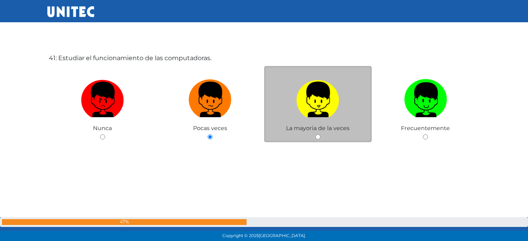
click at [326, 89] on img at bounding box center [317, 96] width 43 height 41
click at [320, 134] on input "radio" at bounding box center [317, 136] width 5 height 5
radio input "true"
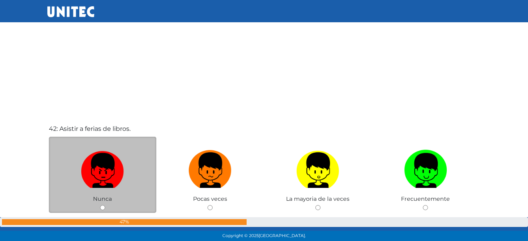
scroll to position [9881, 0]
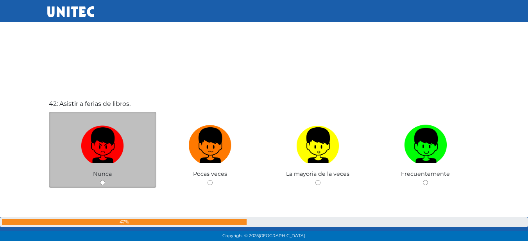
click at [78, 167] on label at bounding box center [103, 145] width 108 height 48
click at [100, 180] on input "radio" at bounding box center [102, 182] width 5 height 5
radio input "true"
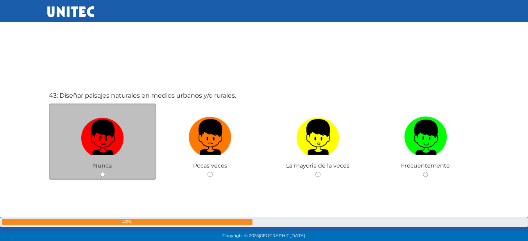
scroll to position [10143, 0]
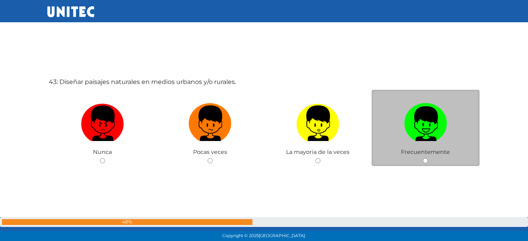
click at [429, 112] on img at bounding box center [425, 120] width 43 height 41
click at [428, 158] on input "radio" at bounding box center [425, 160] width 5 height 5
radio input "true"
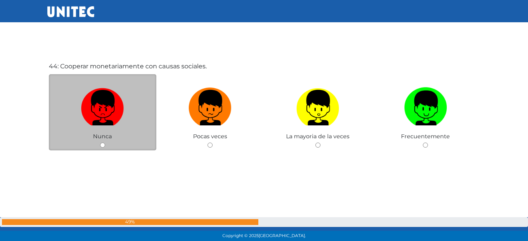
scroll to position [10402, 0]
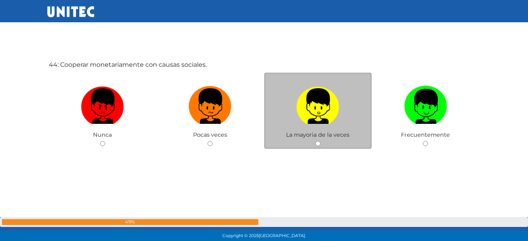
click at [292, 115] on label at bounding box center [318, 106] width 108 height 48
click at [315, 141] on input "radio" at bounding box center [317, 143] width 5 height 5
radio input "true"
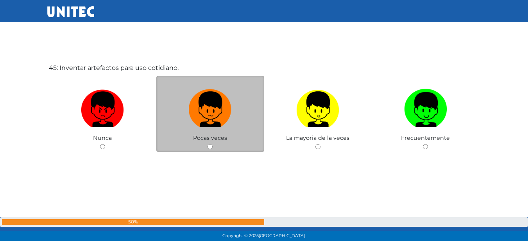
scroll to position [10643, 0]
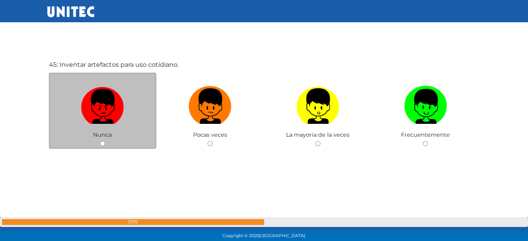
click at [98, 99] on img at bounding box center [102, 103] width 43 height 41
click at [100, 141] on input "radio" at bounding box center [102, 143] width 5 height 5
radio input "true"
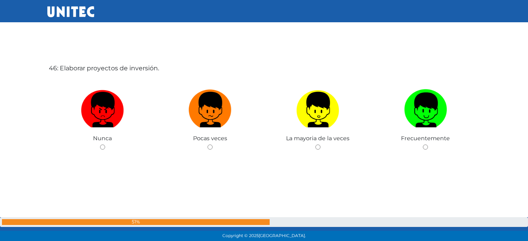
scroll to position [10884, 0]
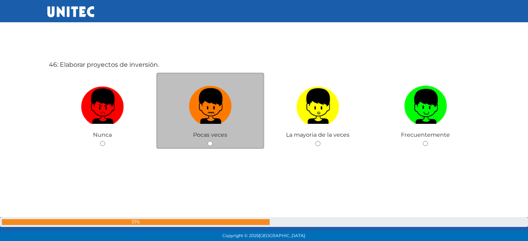
click at [211, 91] on img at bounding box center [210, 103] width 43 height 41
click at [211, 141] on input "radio" at bounding box center [209, 143] width 5 height 5
radio input "true"
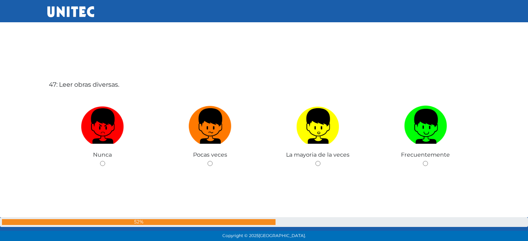
scroll to position [11120, 0]
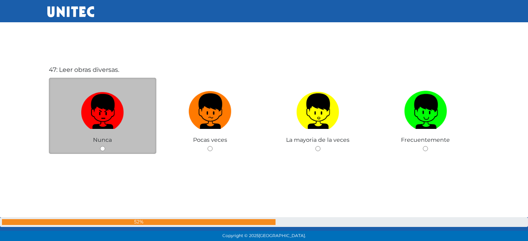
click at [109, 121] on img at bounding box center [102, 108] width 43 height 41
click at [105, 146] on input "radio" at bounding box center [102, 148] width 5 height 5
radio input "true"
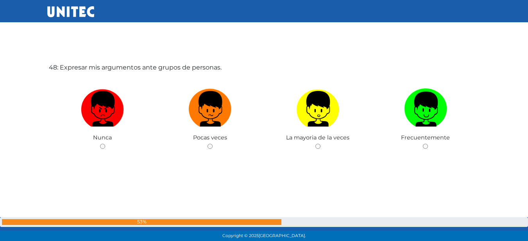
scroll to position [11366, 0]
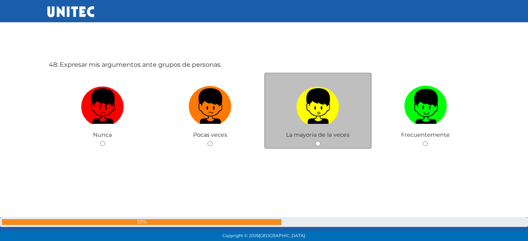
click at [289, 102] on label at bounding box center [318, 106] width 108 height 48
click at [315, 141] on input "radio" at bounding box center [317, 143] width 5 height 5
radio input "true"
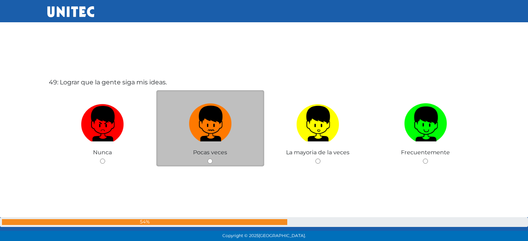
scroll to position [11607, 0]
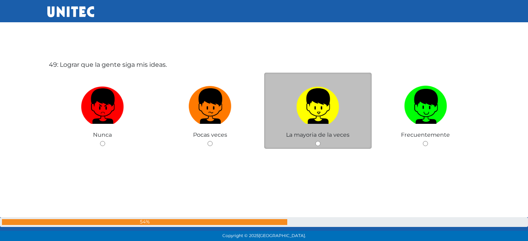
drag, startPoint x: 325, startPoint y: 113, endPoint x: 320, endPoint y: 113, distance: 4.3
click at [325, 113] on img at bounding box center [317, 103] width 43 height 41
click at [320, 141] on input "radio" at bounding box center [317, 143] width 5 height 5
radio input "true"
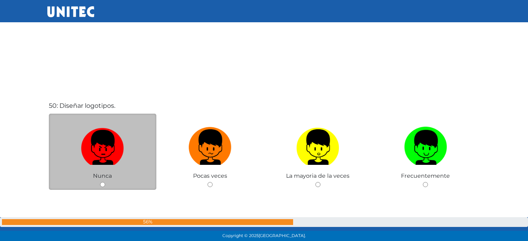
scroll to position [11843, 0]
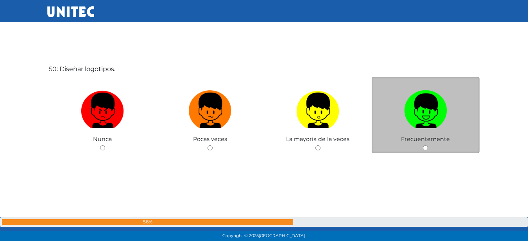
click at [424, 105] on img at bounding box center [425, 107] width 43 height 41
click at [424, 145] on input "radio" at bounding box center [425, 147] width 5 height 5
radio input "true"
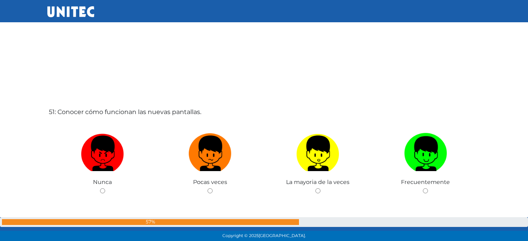
scroll to position [12098, 0]
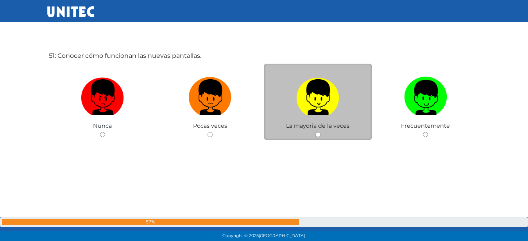
click at [305, 109] on img at bounding box center [317, 94] width 43 height 41
click at [315, 132] on input "radio" at bounding box center [317, 134] width 5 height 5
radio input "true"
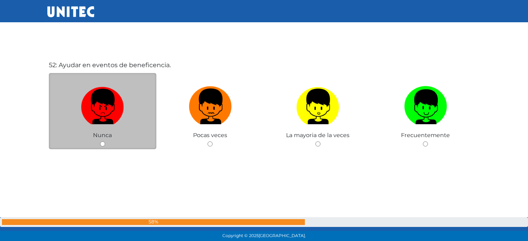
scroll to position [12330, 0]
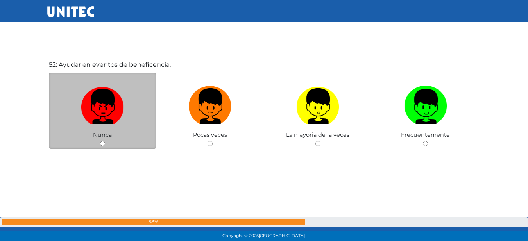
click at [91, 100] on img at bounding box center [102, 103] width 43 height 41
click at [100, 141] on input "radio" at bounding box center [102, 143] width 5 height 5
radio input "true"
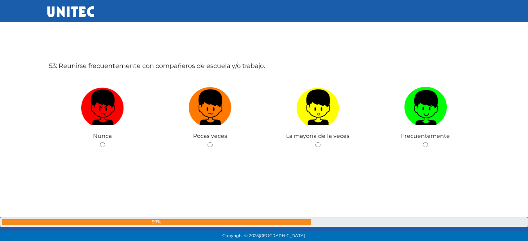
scroll to position [12571, 0]
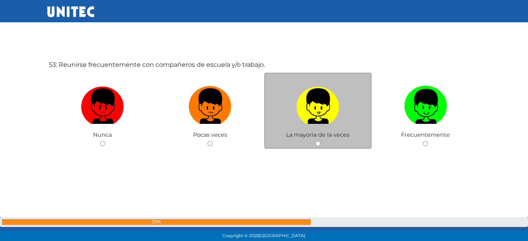
drag, startPoint x: 328, startPoint y: 119, endPoint x: 321, endPoint y: 114, distance: 8.3
click at [328, 119] on img at bounding box center [317, 103] width 43 height 41
click at [320, 141] on input "radio" at bounding box center [317, 143] width 5 height 5
radio input "true"
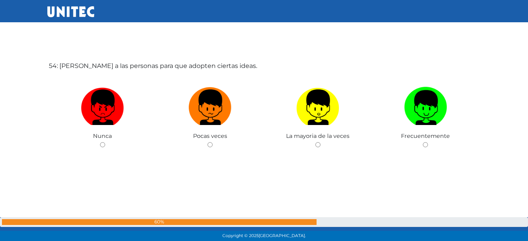
scroll to position [12812, 0]
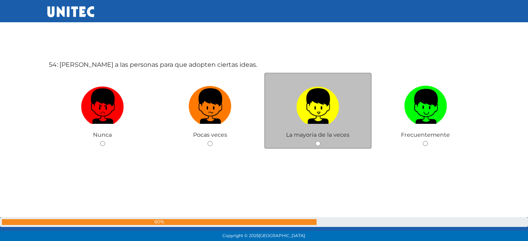
click at [297, 98] on img at bounding box center [317, 103] width 43 height 41
click at [315, 141] on input "radio" at bounding box center [317, 143] width 5 height 5
radio input "true"
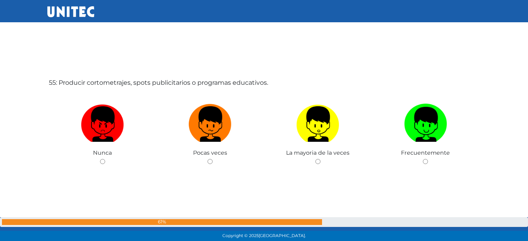
scroll to position [13035, 0]
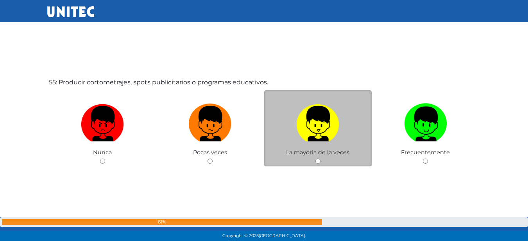
click at [327, 131] on img at bounding box center [317, 120] width 43 height 41
click at [320, 159] on input "radio" at bounding box center [317, 161] width 5 height 5
radio input "true"
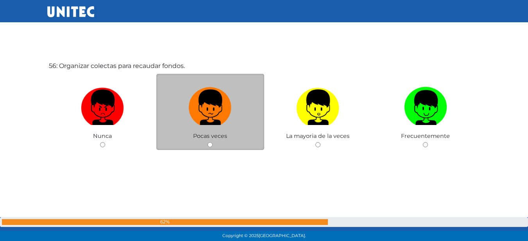
scroll to position [13318, 0]
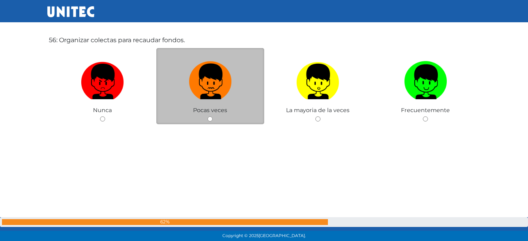
click at [205, 86] on img at bounding box center [210, 78] width 43 height 41
click at [207, 116] on input "radio" at bounding box center [209, 118] width 5 height 5
radio input "true"
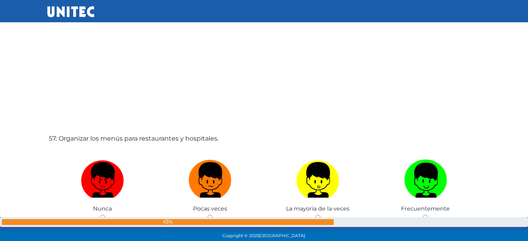
scroll to position [13507, 0]
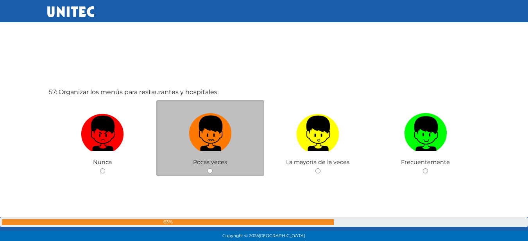
click at [227, 135] on img at bounding box center [210, 130] width 43 height 41
click at [212, 168] on input "radio" at bounding box center [209, 170] width 5 height 5
radio input "true"
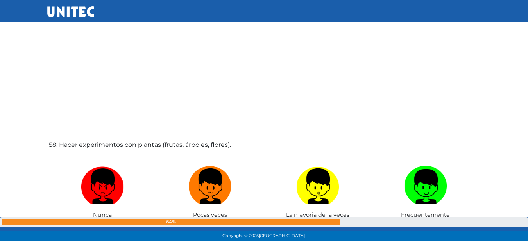
scroll to position [13743, 0]
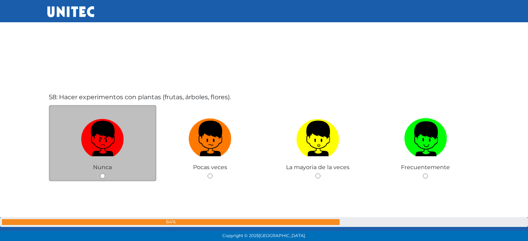
click at [102, 114] on div "Nunca" at bounding box center [103, 143] width 108 height 76
click at [95, 143] on img at bounding box center [102, 135] width 43 height 41
click at [100, 173] on input "radio" at bounding box center [102, 175] width 5 height 5
radio input "true"
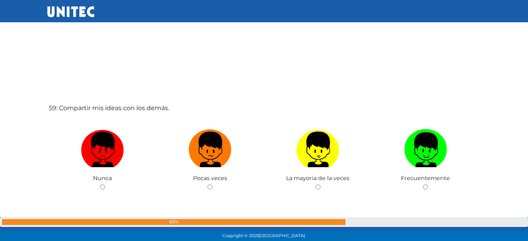
scroll to position [13974, 0]
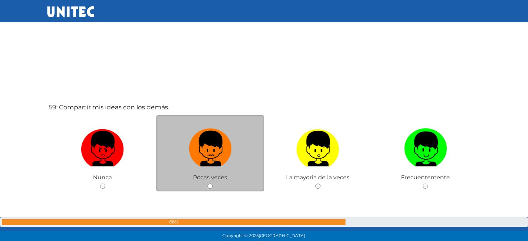
click at [220, 150] on img at bounding box center [210, 145] width 43 height 41
click at [212, 184] on input "radio" at bounding box center [209, 186] width 5 height 5
radio input "true"
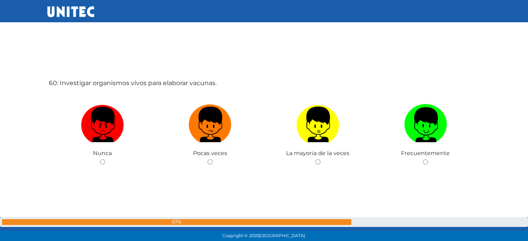
scroll to position [14310, 0]
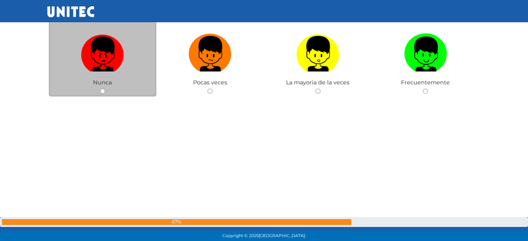
click at [86, 70] on img at bounding box center [102, 50] width 43 height 41
click at [100, 89] on input "radio" at bounding box center [102, 91] width 5 height 5
radio input "true"
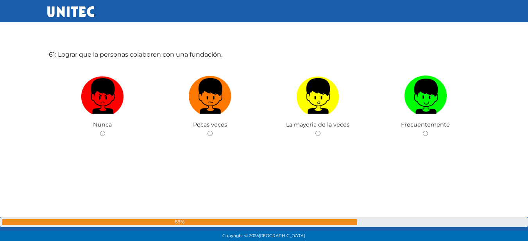
scroll to position [14495, 0]
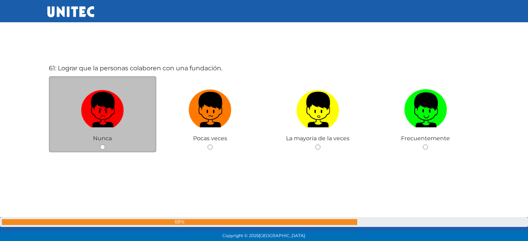
click at [130, 116] on label at bounding box center [103, 110] width 108 height 48
click at [105, 145] on input "radio" at bounding box center [102, 147] width 5 height 5
radio input "true"
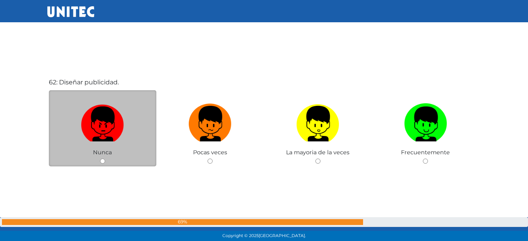
scroll to position [14739, 0]
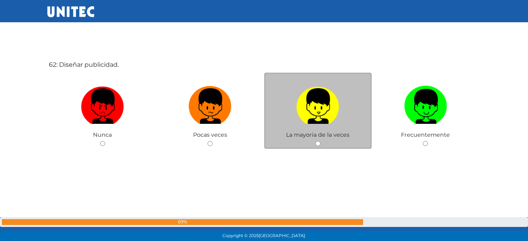
click at [337, 85] on img at bounding box center [317, 103] width 43 height 41
click at [320, 141] on input "radio" at bounding box center [317, 143] width 5 height 5
radio input "true"
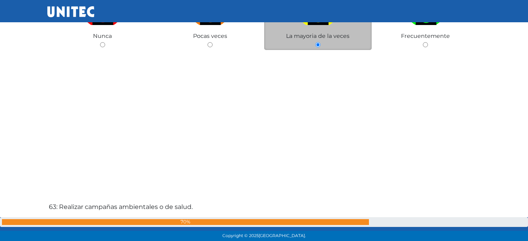
scroll to position [14927, 0]
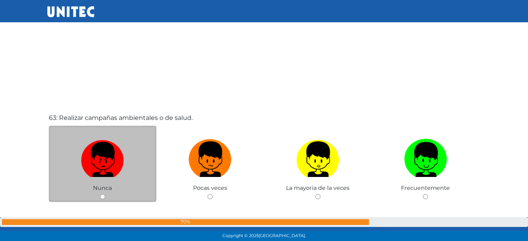
click at [109, 150] on img at bounding box center [102, 156] width 43 height 41
click at [105, 194] on input "radio" at bounding box center [102, 196] width 5 height 5
radio input "true"
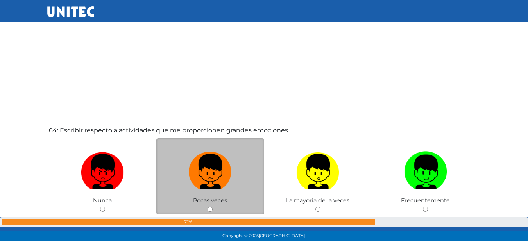
scroll to position [15195, 0]
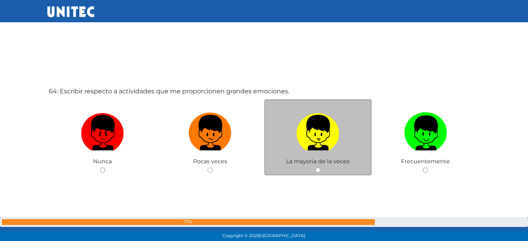
click at [326, 126] on img at bounding box center [317, 129] width 43 height 41
click at [320, 168] on input "radio" at bounding box center [317, 170] width 5 height 5
radio input "true"
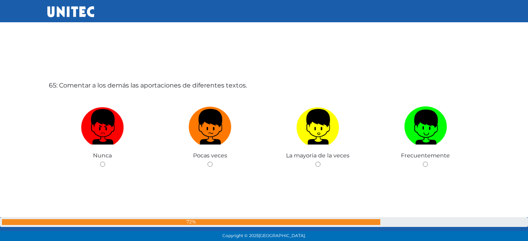
scroll to position [15455, 0]
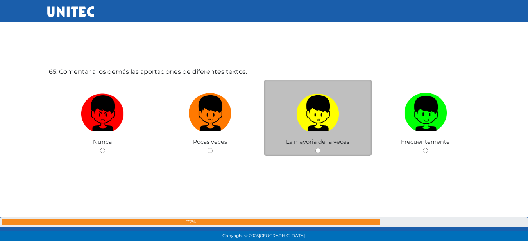
click at [340, 107] on label at bounding box center [318, 113] width 108 height 48
click at [320, 148] on input "radio" at bounding box center [317, 150] width 5 height 5
radio input "true"
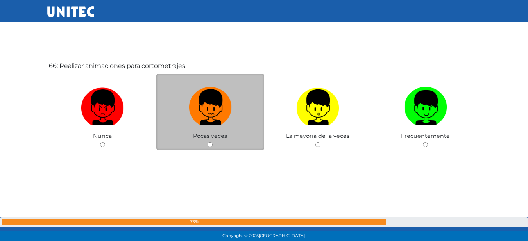
scroll to position [15703, 0]
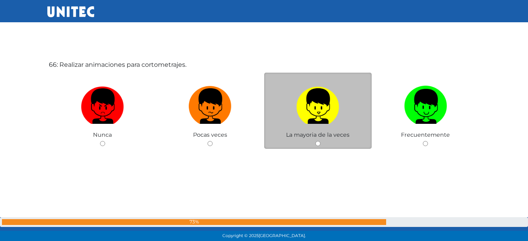
click at [322, 90] on img at bounding box center [317, 103] width 43 height 41
click at [320, 141] on input "radio" at bounding box center [317, 143] width 5 height 5
radio input "true"
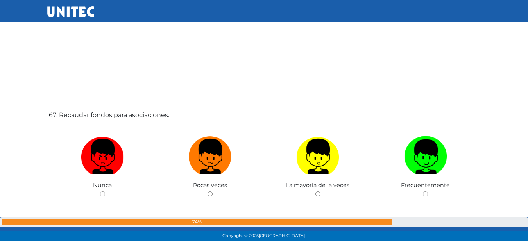
scroll to position [15940, 0]
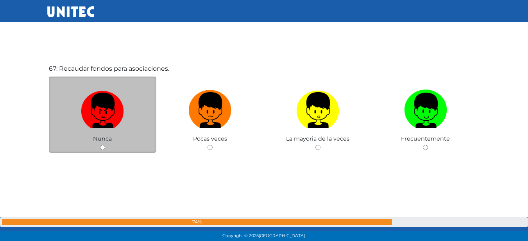
click at [105, 129] on label at bounding box center [103, 110] width 108 height 48
click at [105, 145] on input "radio" at bounding box center [102, 147] width 5 height 5
radio input "true"
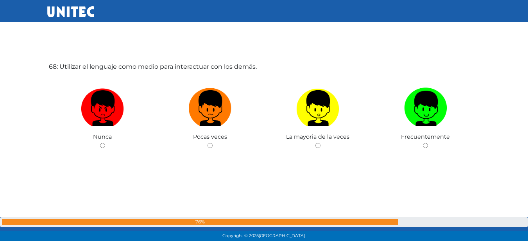
scroll to position [16185, 0]
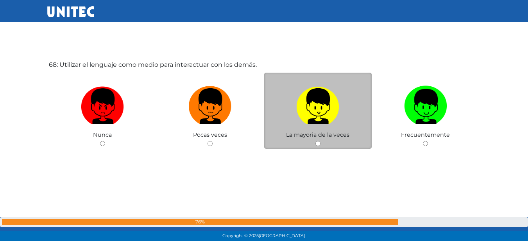
click at [307, 109] on img at bounding box center [317, 103] width 43 height 41
click at [315, 141] on input "radio" at bounding box center [317, 143] width 5 height 5
radio input "true"
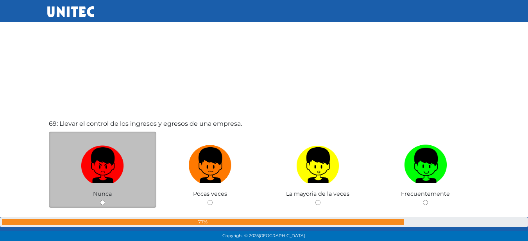
scroll to position [16406, 0]
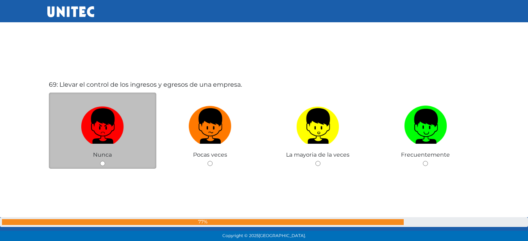
click at [104, 152] on span "Nunca" at bounding box center [102, 154] width 19 height 7
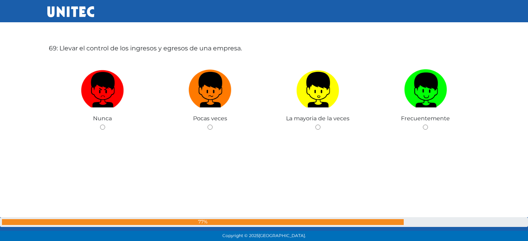
drag, startPoint x: 148, startPoint y: 123, endPoint x: 164, endPoint y: 98, distance: 29.8
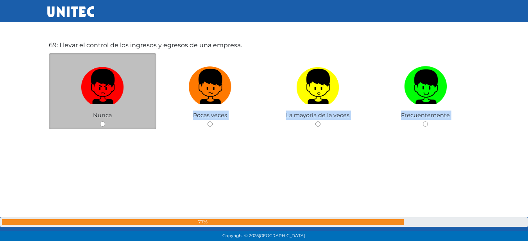
scroll to position [16446, 0]
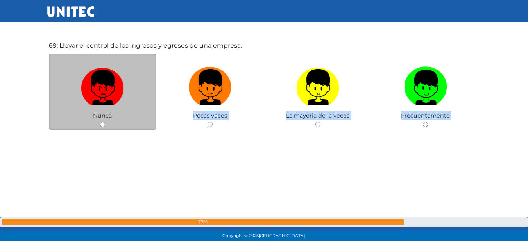
click at [105, 88] on img at bounding box center [102, 84] width 43 height 41
click at [105, 122] on input "radio" at bounding box center [102, 124] width 5 height 5
radio input "true"
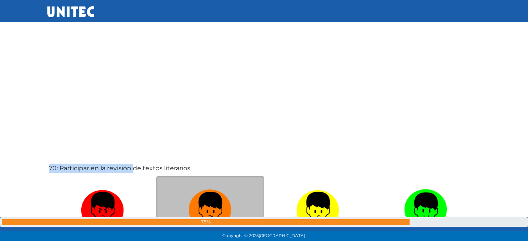
scroll to position [16602, 0]
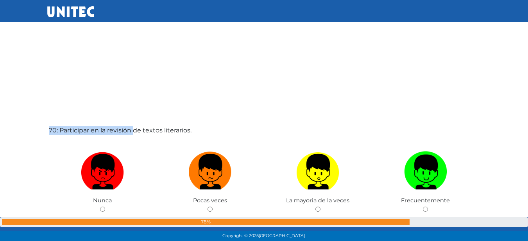
click at [201, 77] on div "70: Participar en la revisión de textos literarios. Nunca Pocas veces La mayori…" at bounding box center [264, 186] width 434 height 241
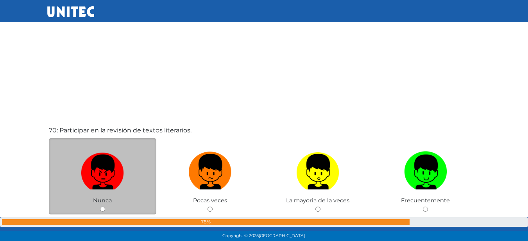
click at [120, 161] on img at bounding box center [102, 168] width 43 height 41
click at [105, 207] on input "radio" at bounding box center [102, 209] width 5 height 5
radio input "true"
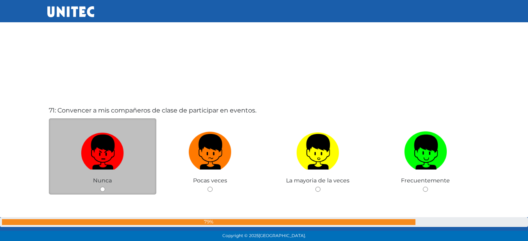
scroll to position [16863, 0]
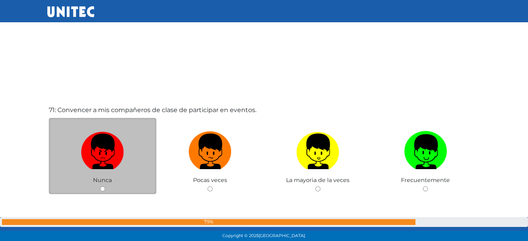
click at [129, 138] on label at bounding box center [103, 152] width 108 height 48
click at [105, 186] on input "radio" at bounding box center [102, 188] width 5 height 5
radio input "true"
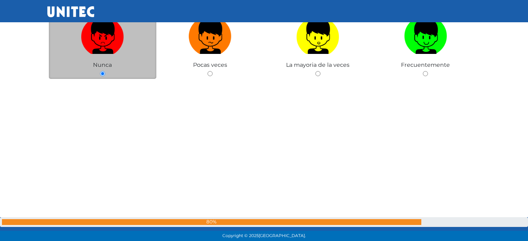
scroll to position [17135, 0]
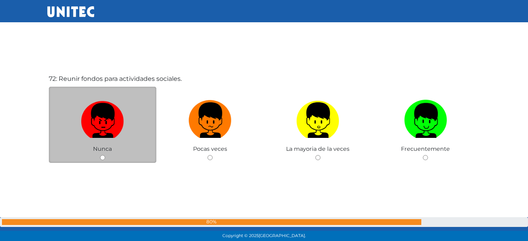
click at [105, 115] on img at bounding box center [102, 117] width 43 height 41
click at [105, 155] on input "radio" at bounding box center [102, 157] width 5 height 5
radio input "true"
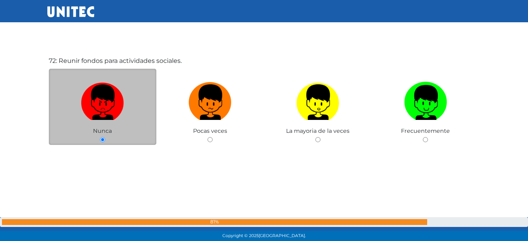
scroll to position [17309, 0]
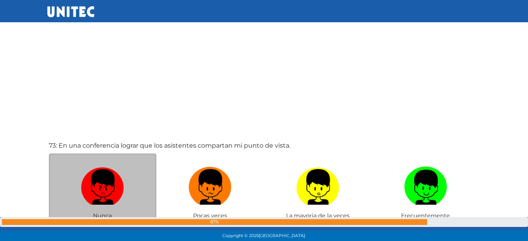
click at [73, 161] on div "Nunca" at bounding box center [103, 191] width 108 height 76
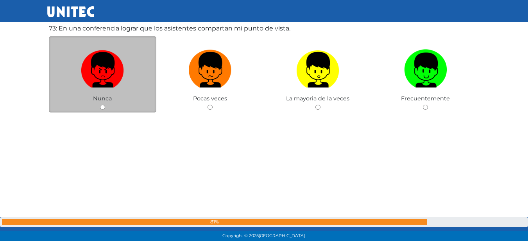
click at [96, 91] on label at bounding box center [103, 70] width 108 height 48
click at [100, 105] on input "radio" at bounding box center [102, 107] width 5 height 5
radio input "true"
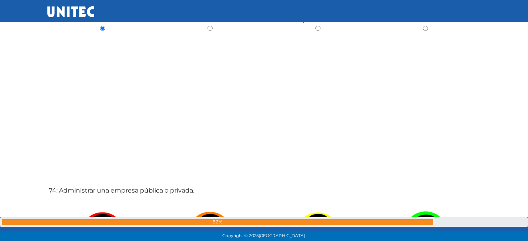
scroll to position [17609, 0]
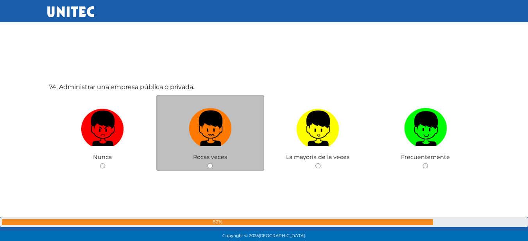
click at [201, 115] on img at bounding box center [210, 125] width 43 height 41
click at [207, 163] on input "radio" at bounding box center [209, 165] width 5 height 5
radio input "true"
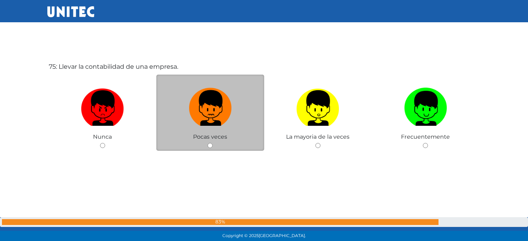
scroll to position [17872, 0]
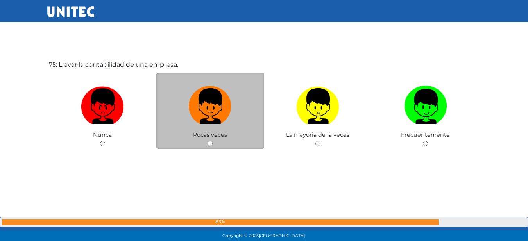
click at [189, 92] on img at bounding box center [210, 103] width 43 height 41
click at [207, 141] on input "radio" at bounding box center [209, 143] width 5 height 5
radio input "true"
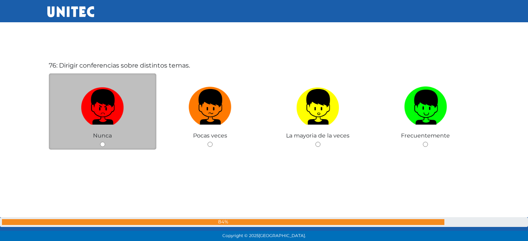
scroll to position [18113, 0]
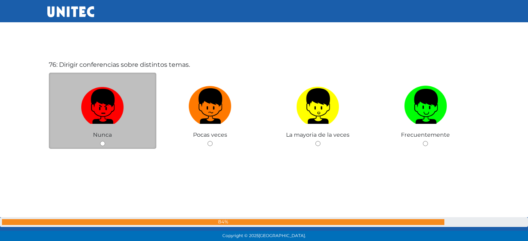
click at [85, 91] on img at bounding box center [102, 103] width 43 height 41
click at [100, 141] on input "radio" at bounding box center [102, 143] width 5 height 5
radio input "true"
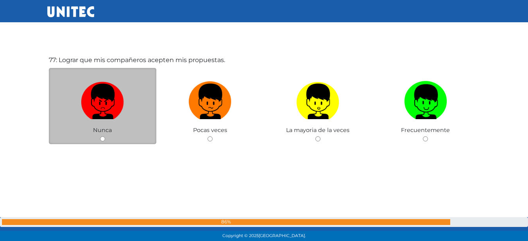
scroll to position [18373, 0]
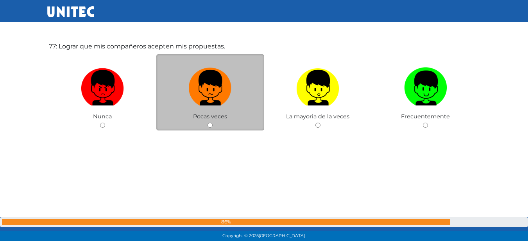
click at [241, 77] on label at bounding box center [210, 88] width 108 height 48
click at [212, 123] on input "radio" at bounding box center [209, 125] width 5 height 5
radio input "true"
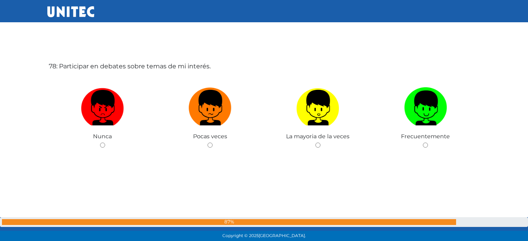
scroll to position [18595, 0]
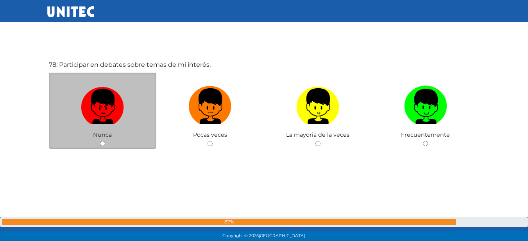
click at [116, 90] on img at bounding box center [102, 103] width 43 height 41
click at [105, 141] on input "radio" at bounding box center [102, 143] width 5 height 5
radio input "true"
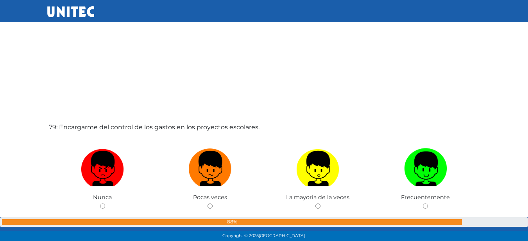
scroll to position [18792, 0]
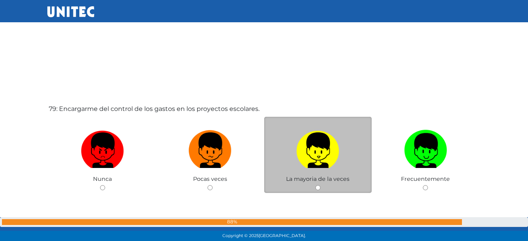
click at [326, 139] on img at bounding box center [317, 147] width 43 height 41
click at [320, 185] on input "radio" at bounding box center [317, 187] width 5 height 5
radio input "true"
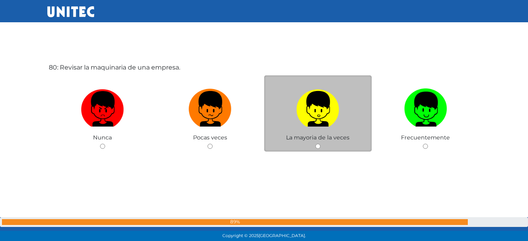
scroll to position [19077, 0]
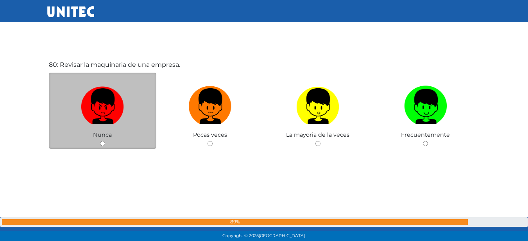
click at [130, 110] on label at bounding box center [103, 106] width 108 height 48
click at [105, 141] on input "radio" at bounding box center [102, 143] width 5 height 5
radio input "true"
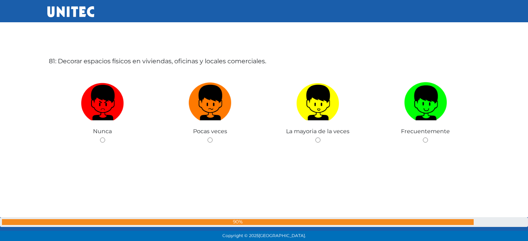
scroll to position [19307, 0]
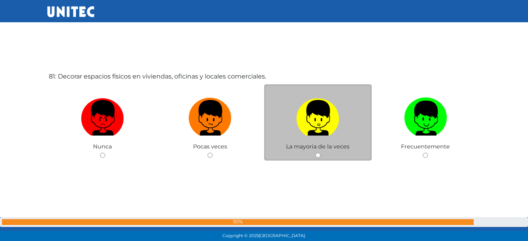
click at [342, 117] on label at bounding box center [318, 118] width 108 height 48
click at [320, 153] on input "radio" at bounding box center [317, 155] width 5 height 5
radio input "true"
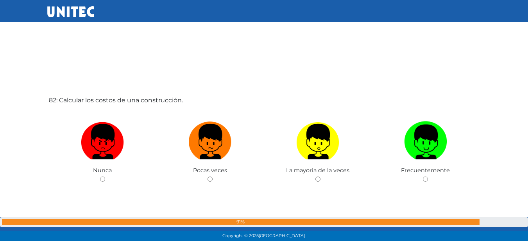
scroll to position [19540, 0]
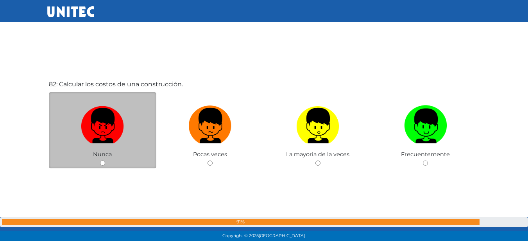
drag, startPoint x: 130, startPoint y: 122, endPoint x: 127, endPoint y: 125, distance: 4.7
click at [127, 125] on label at bounding box center [103, 126] width 108 height 48
click at [105, 161] on input "radio" at bounding box center [102, 163] width 5 height 5
radio input "true"
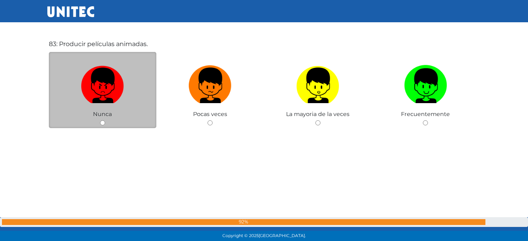
scroll to position [19807, 0]
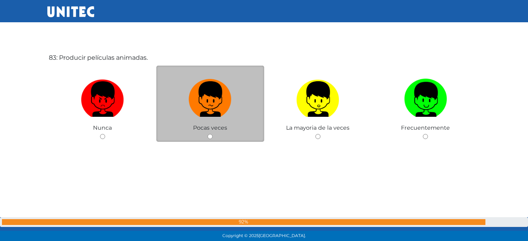
click at [239, 102] on label at bounding box center [210, 99] width 108 height 48
click at [212, 134] on input "radio" at bounding box center [209, 136] width 5 height 5
radio input "true"
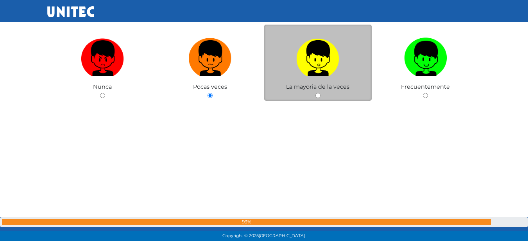
click at [277, 79] on label at bounding box center [318, 58] width 108 height 48
click at [315, 93] on input "radio" at bounding box center [317, 95] width 5 height 5
radio input "true"
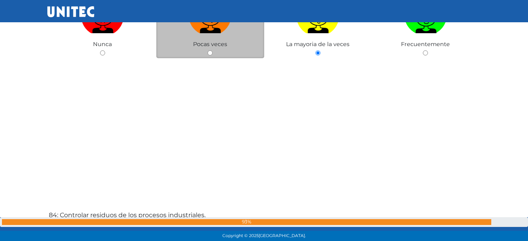
scroll to position [19892, 0]
click at [249, 36] on label at bounding box center [210, 15] width 108 height 48
click at [212, 50] on input "radio" at bounding box center [209, 52] width 5 height 5
radio input "true"
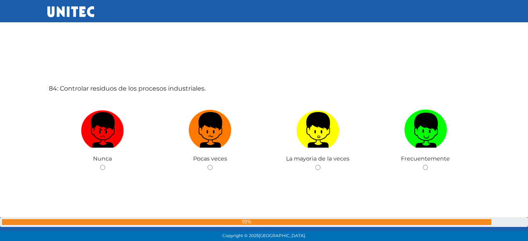
scroll to position [20018, 0]
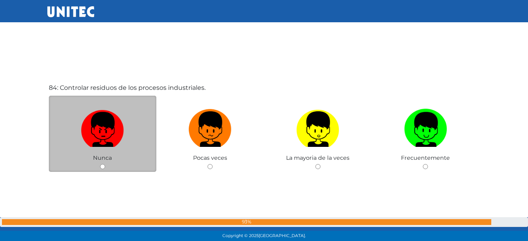
click at [84, 131] on img at bounding box center [102, 126] width 43 height 41
click at [100, 164] on input "radio" at bounding box center [102, 166] width 5 height 5
radio input "true"
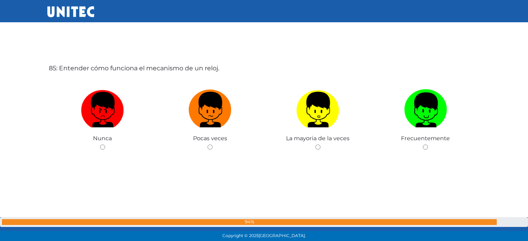
scroll to position [20282, 0]
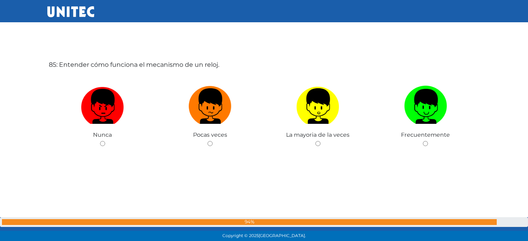
click at [105, 102] on img at bounding box center [102, 103] width 43 height 41
click at [105, 141] on input "radio" at bounding box center [102, 143] width 5 height 5
radio input "true"
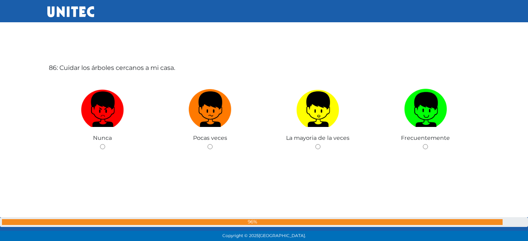
scroll to position [20523, 0]
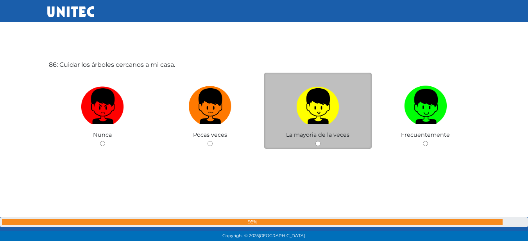
click at [298, 110] on img at bounding box center [317, 103] width 43 height 41
click at [315, 141] on input "radio" at bounding box center [317, 143] width 5 height 5
radio input "true"
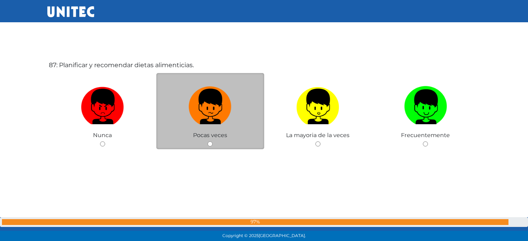
scroll to position [20764, 0]
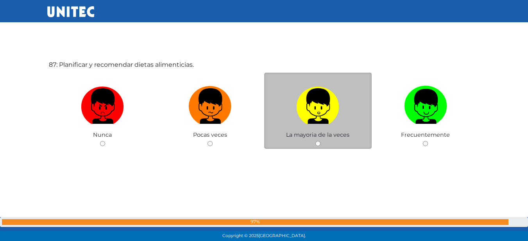
click at [295, 120] on label at bounding box center [318, 106] width 108 height 48
click at [315, 141] on input "radio" at bounding box center [317, 143] width 5 height 5
radio input "true"
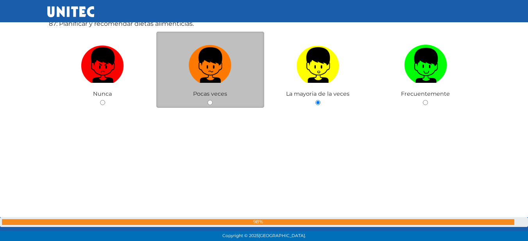
drag, startPoint x: 295, startPoint y: 120, endPoint x: 248, endPoint y: 103, distance: 49.9
click at [248, 103] on div "Pocas veces" at bounding box center [210, 70] width 108 height 76
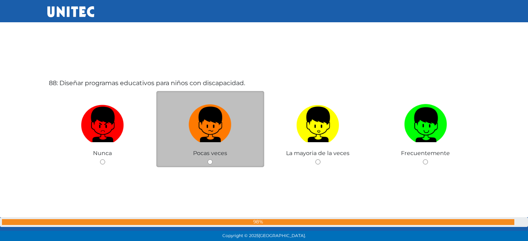
scroll to position [21001, 0]
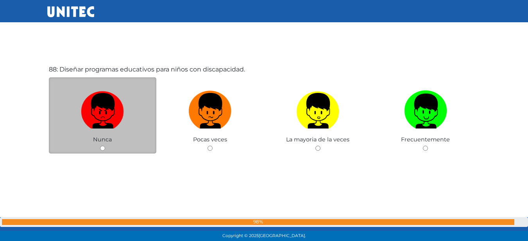
click at [145, 105] on label at bounding box center [103, 111] width 108 height 48
click at [105, 146] on input "radio" at bounding box center [102, 148] width 5 height 5
radio input "true"
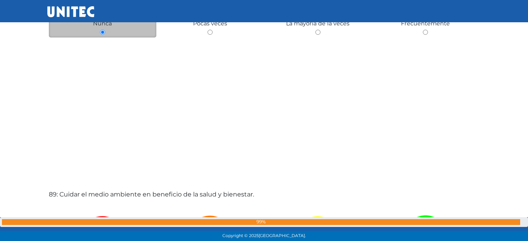
scroll to position [21195, 0]
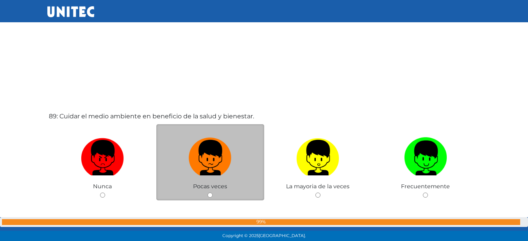
click at [184, 167] on label at bounding box center [210, 158] width 108 height 48
click at [207, 193] on input "radio" at bounding box center [209, 195] width 5 height 5
radio input "true"
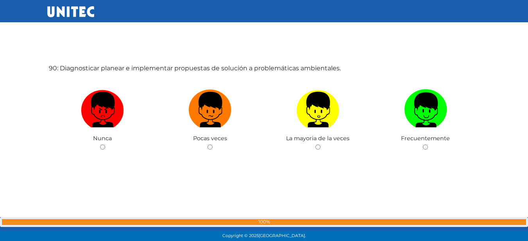
scroll to position [21487, 0]
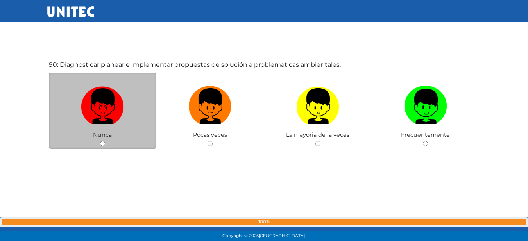
drag, startPoint x: 86, startPoint y: 129, endPoint x: 79, endPoint y: 119, distance: 11.3
click at [81, 133] on div "Nunca" at bounding box center [103, 111] width 108 height 76
click at [114, 96] on img at bounding box center [102, 103] width 43 height 41
click at [105, 141] on input "radio" at bounding box center [102, 143] width 5 height 5
radio input "true"
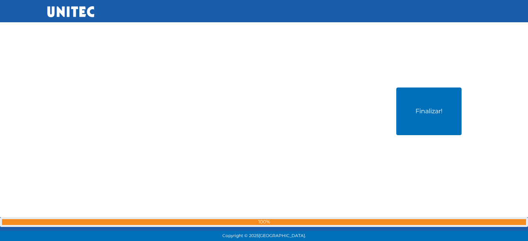
scroll to position [21705, 0]
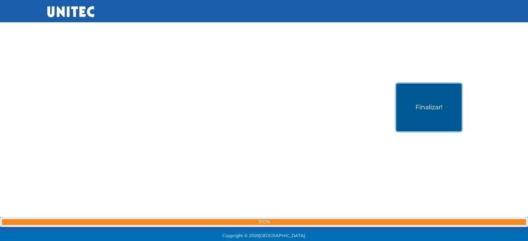
click at [420, 100] on button "Finalizar!" at bounding box center [428, 108] width 65 height 48
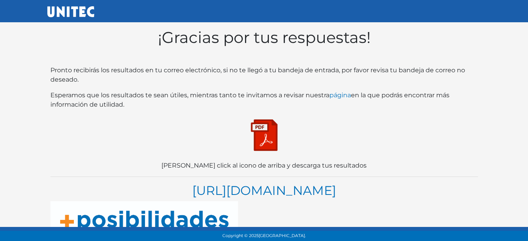
click at [268, 134] on img at bounding box center [264, 135] width 39 height 39
